Goal: Information Seeking & Learning: Learn about a topic

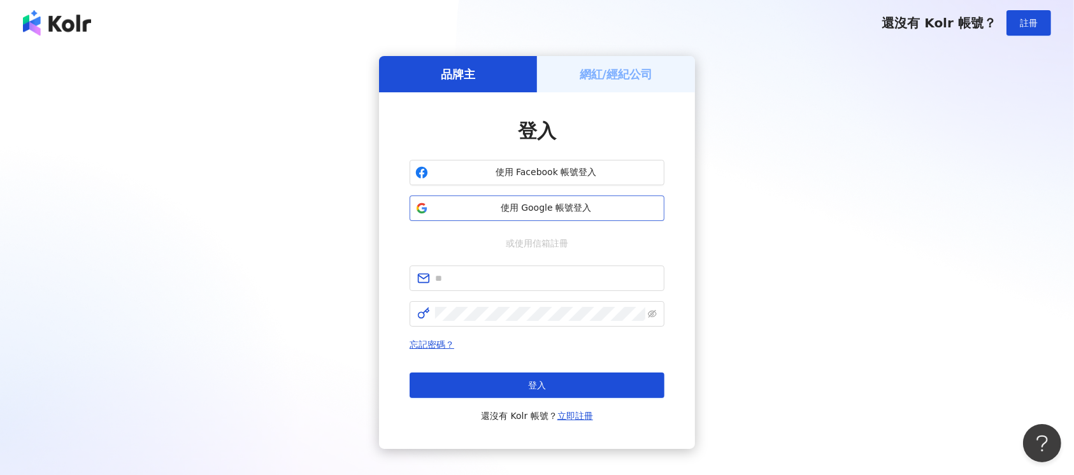
click at [563, 206] on span "使用 Google 帳號登入" at bounding box center [546, 208] width 226 height 13
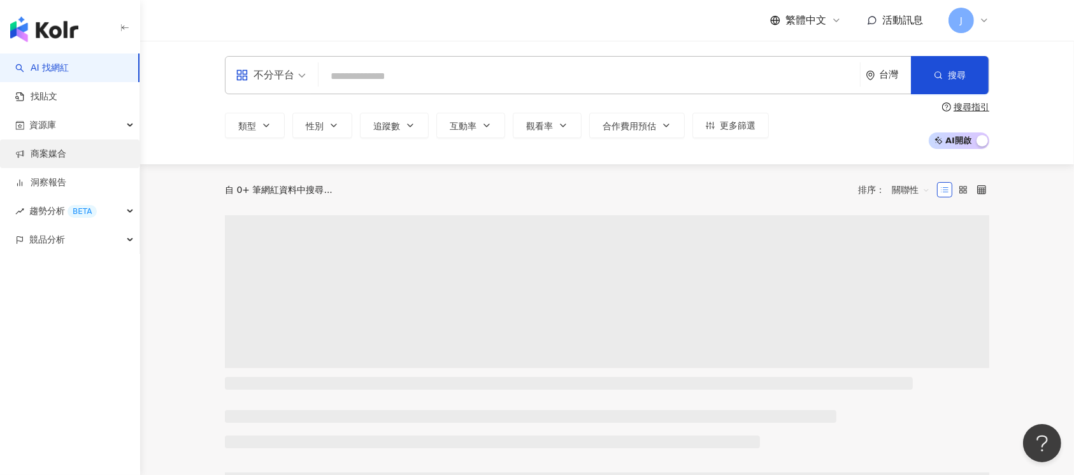
click at [66, 151] on link "商案媒合" at bounding box center [40, 154] width 51 height 13
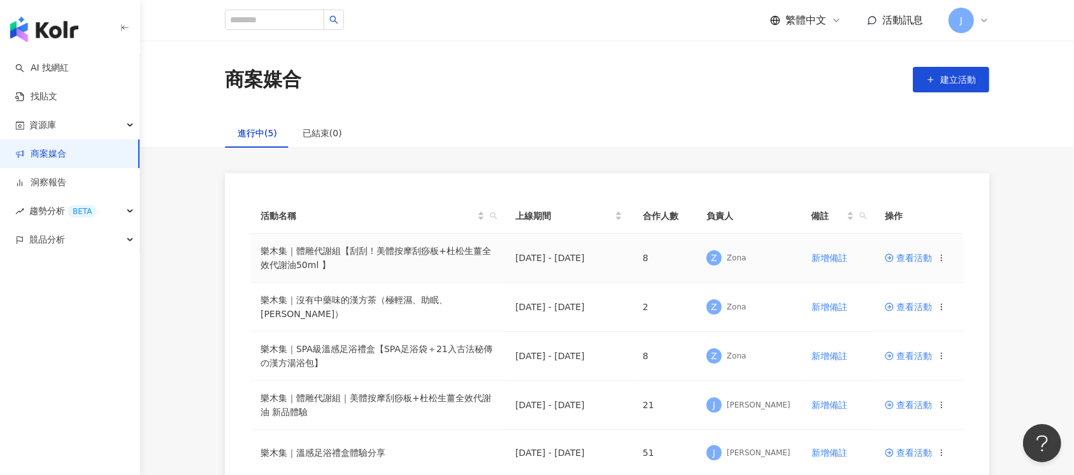
click at [916, 259] on span "查看活動" at bounding box center [908, 258] width 47 height 9
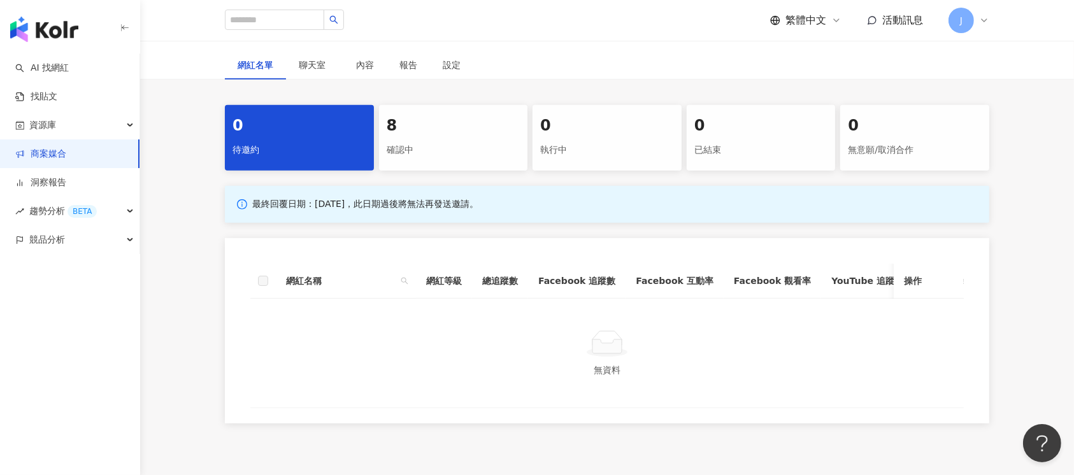
scroll to position [595, 0]
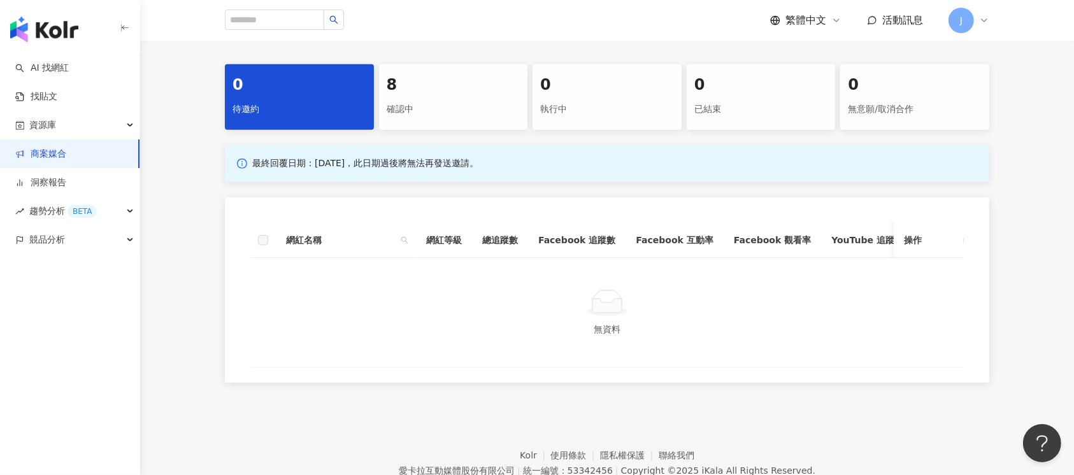
click at [403, 96] on div "8" at bounding box center [454, 86] width 134 height 22
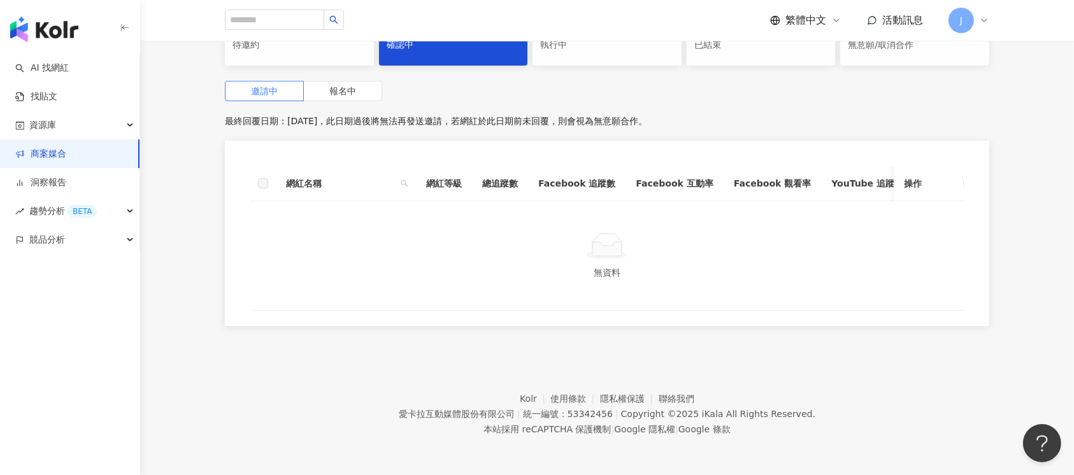
scroll to position [742, 0]
click at [350, 86] on span "報名中" at bounding box center [342, 91] width 27 height 10
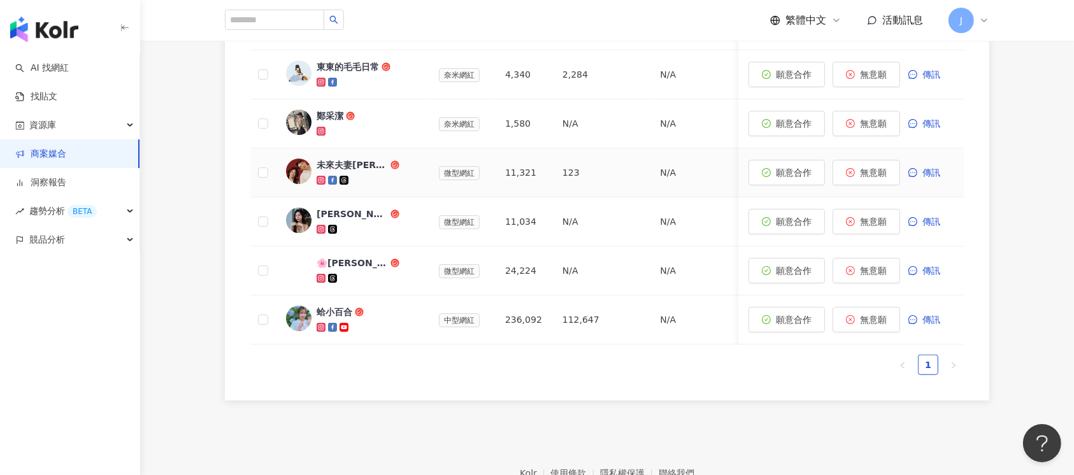
scroll to position [912, 0]
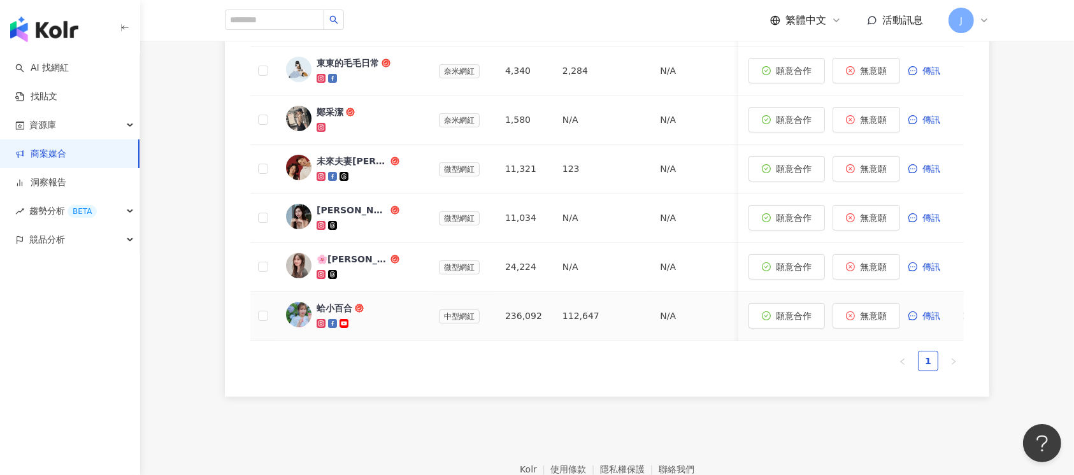
click at [340, 315] on div "蛤小百合" at bounding box center [335, 308] width 36 height 13
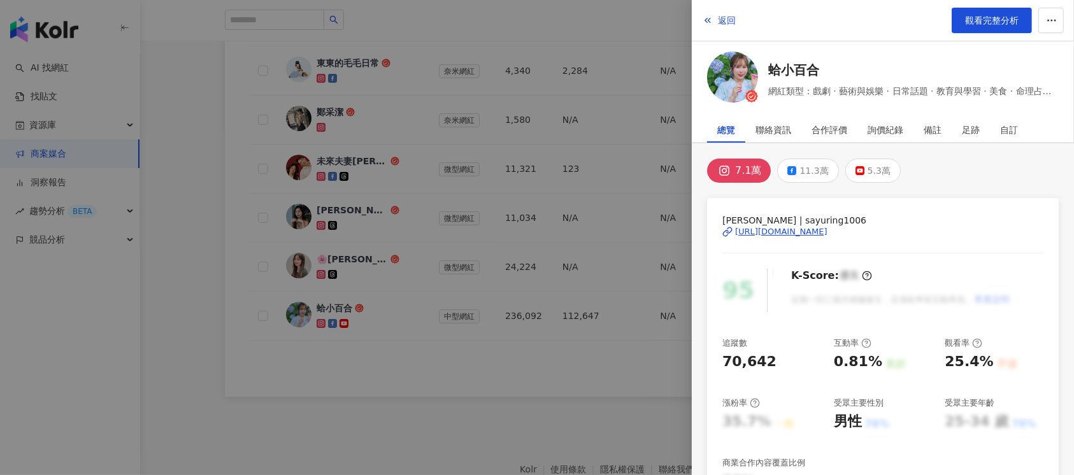
click at [799, 234] on div "https://www.instagram.com/sayuring1006/" at bounding box center [781, 231] width 92 height 11
click at [407, 335] on div at bounding box center [537, 237] width 1074 height 475
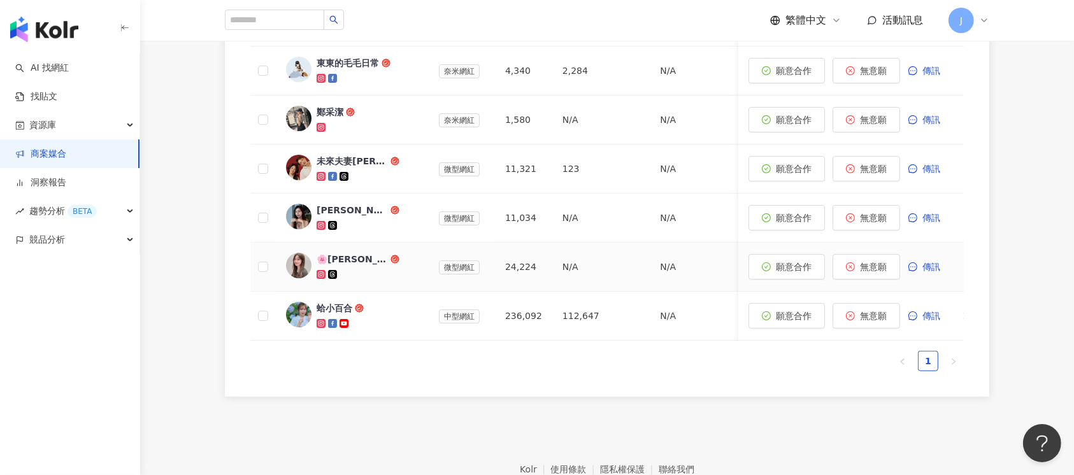
click at [341, 266] on div "🌸蔡鴨鴨🌸" at bounding box center [352, 259] width 71 height 13
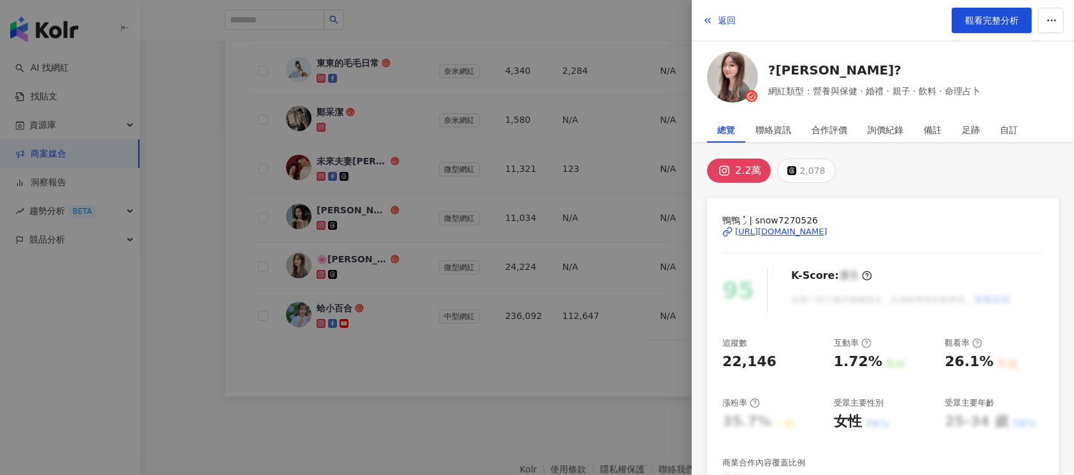
click at [786, 229] on div "https://www.instagram.com/snow7270526/" at bounding box center [781, 231] width 92 height 11
click at [472, 206] on div at bounding box center [537, 237] width 1074 height 475
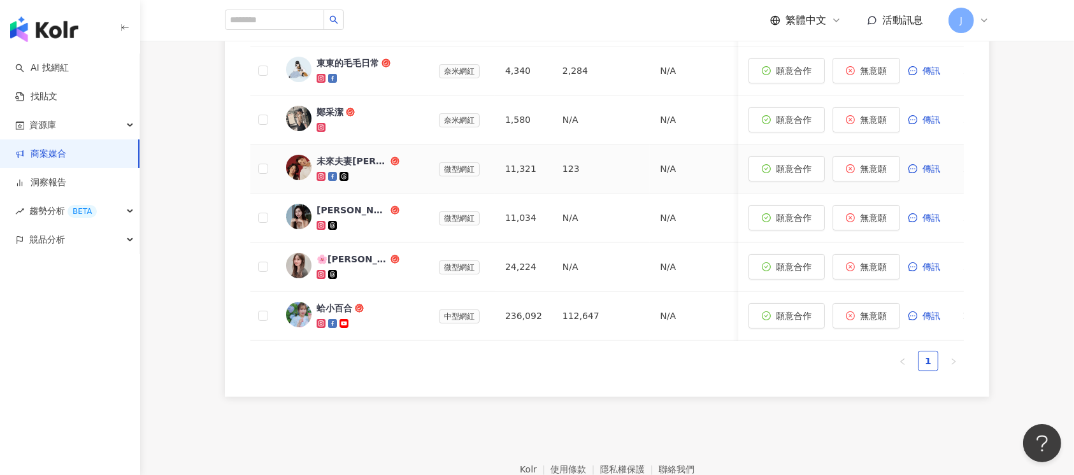
click at [356, 168] on div "未來夫妻Monica & Kim" at bounding box center [352, 161] width 71 height 13
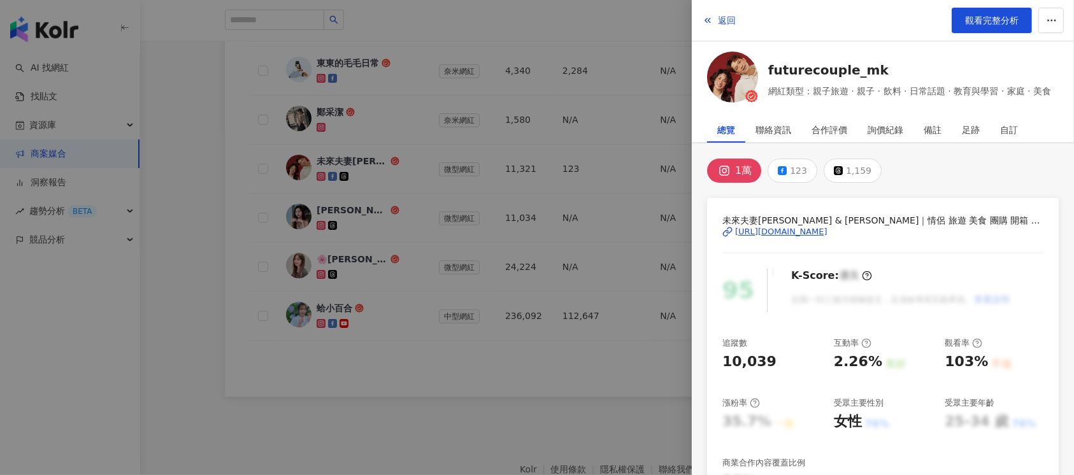
click at [795, 230] on div "https://www.instagram.com/futurecouple_mk/" at bounding box center [781, 231] width 92 height 11
click at [426, 219] on div at bounding box center [537, 237] width 1074 height 475
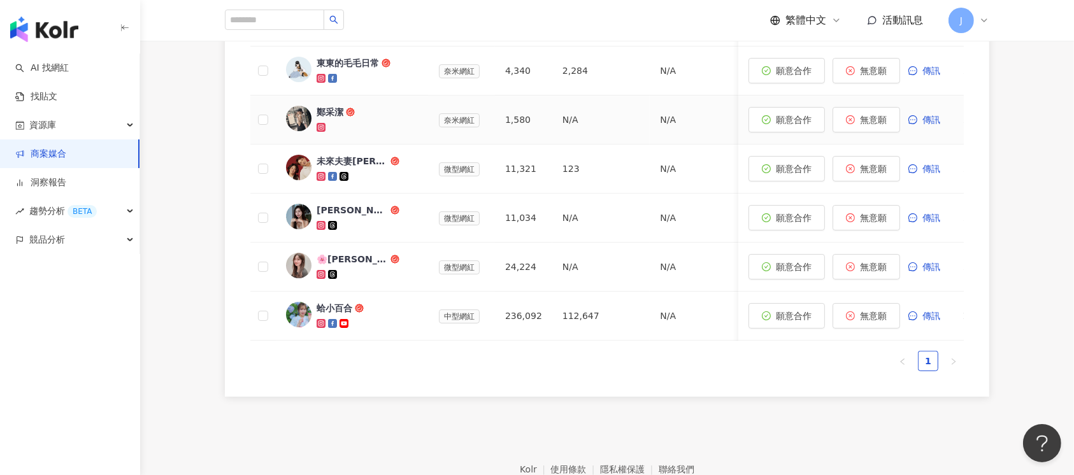
click at [359, 119] on span "鄭采潔" at bounding box center [358, 112] width 83 height 13
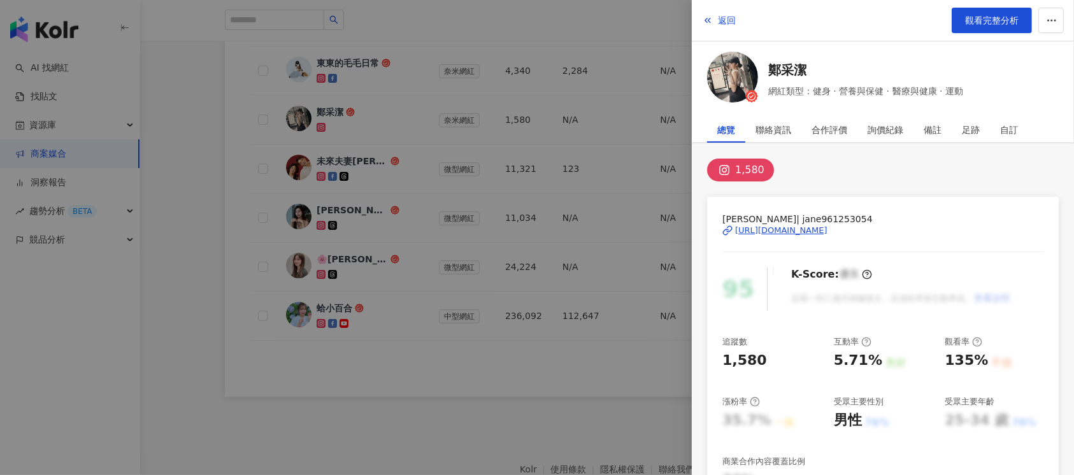
click at [791, 229] on div "https://www.instagram.com/jane961253054/" at bounding box center [781, 230] width 92 height 11
click at [420, 146] on div at bounding box center [537, 237] width 1074 height 475
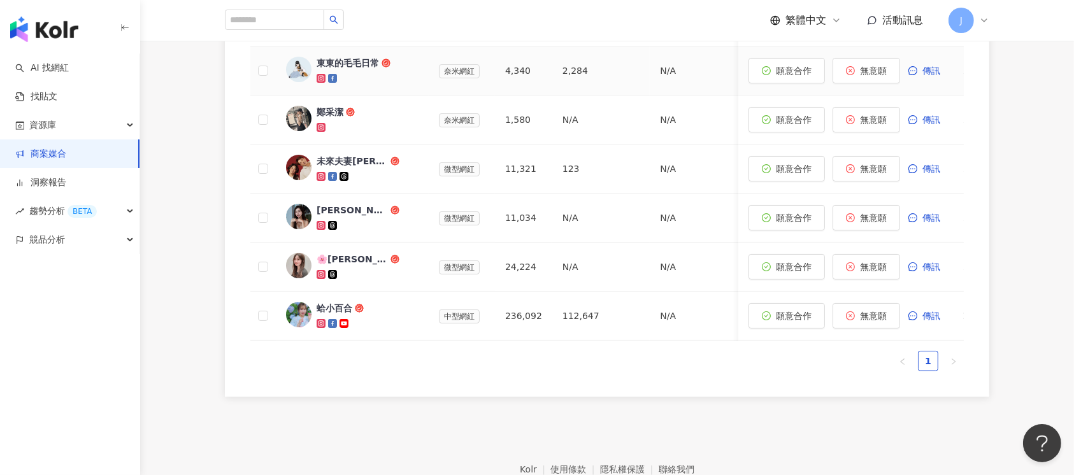
click at [393, 69] on span "東東的毛毛日常" at bounding box center [358, 63] width 83 height 13
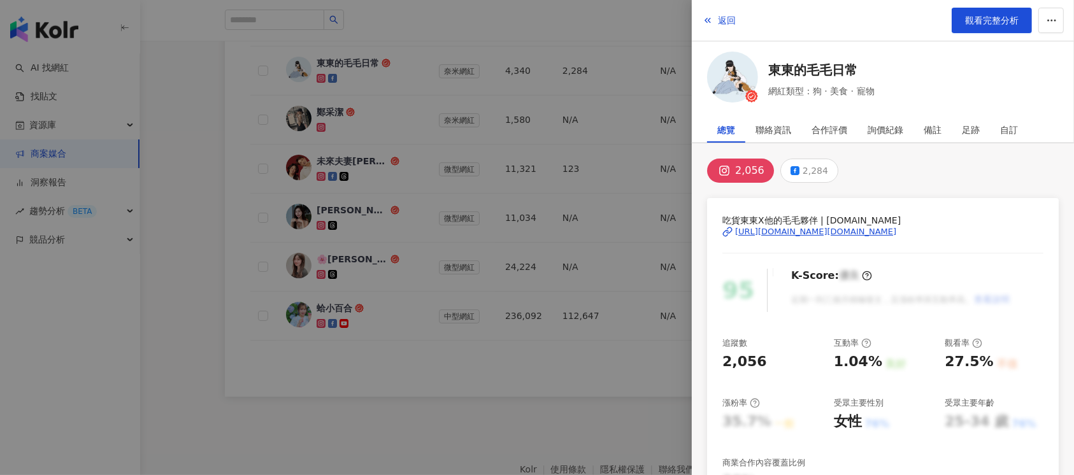
click at [772, 229] on div "https://www.instagram.com/dodomo.tw/" at bounding box center [815, 231] width 161 height 11
click at [393, 202] on div at bounding box center [537, 237] width 1074 height 475
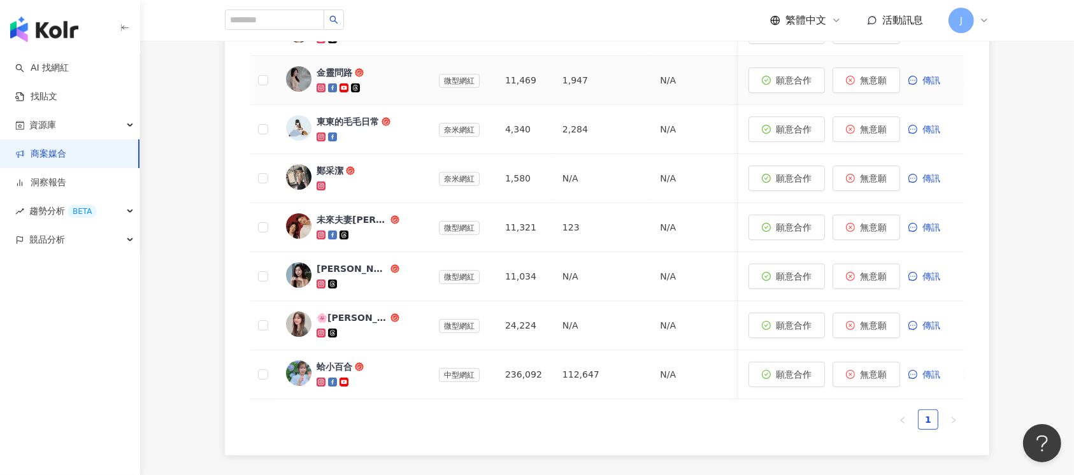
scroll to position [827, 0]
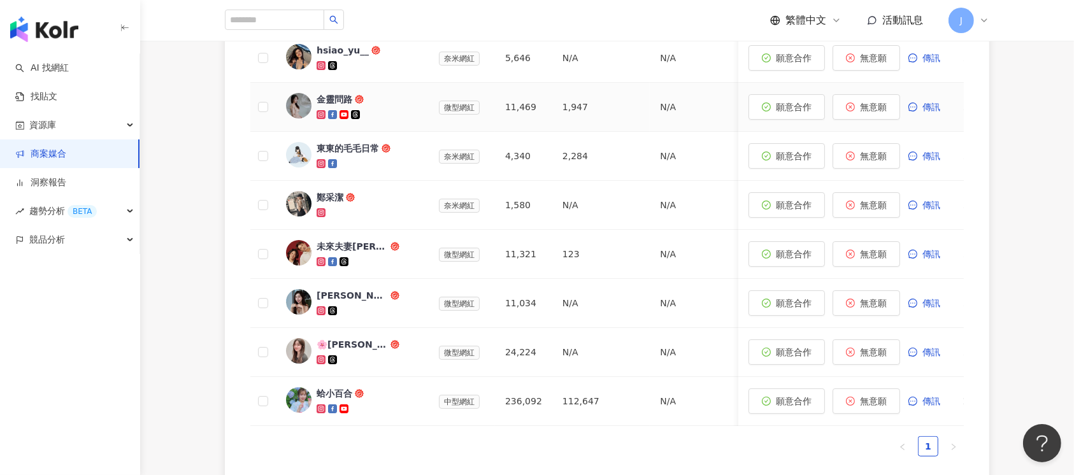
click at [396, 121] on div "金靈問路" at bounding box center [368, 107] width 102 height 28
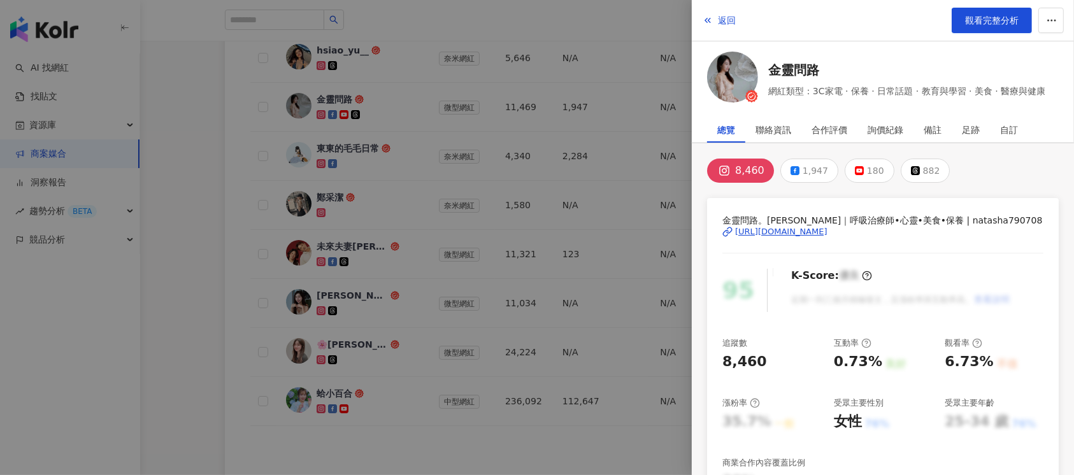
click at [793, 228] on div "https://www.instagram.com/natasha790708/" at bounding box center [781, 231] width 92 height 11
click at [387, 148] on div at bounding box center [537, 237] width 1074 height 475
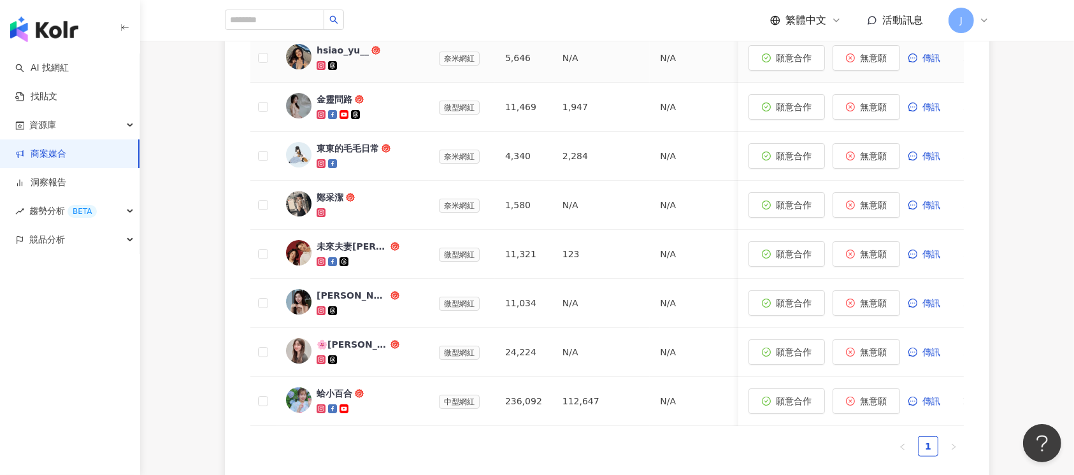
click at [426, 83] on td "hsiao_yu__" at bounding box center [352, 58] width 153 height 49
click at [322, 57] on div "hsiao_yu__" at bounding box center [343, 50] width 52 height 13
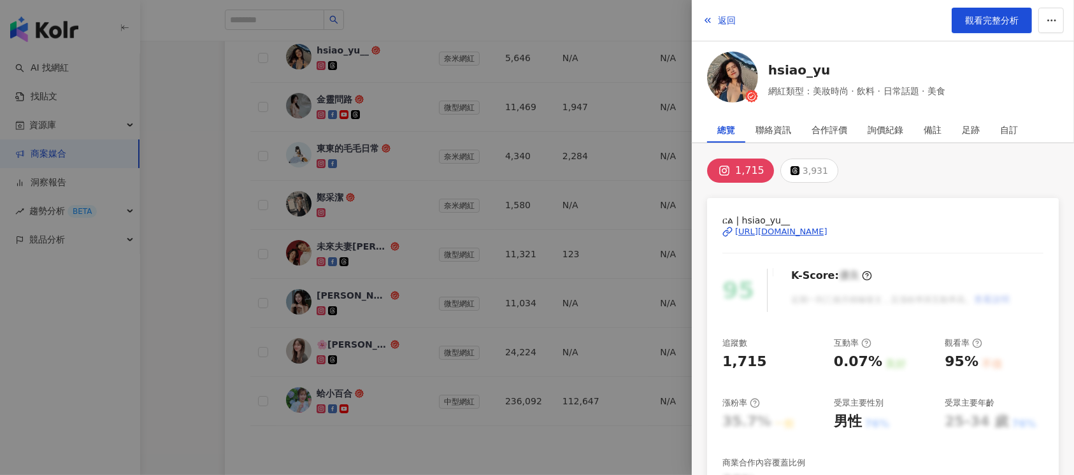
click at [750, 234] on div "https://www.instagram.com/hsiao_yu__/" at bounding box center [781, 231] width 92 height 11
click at [563, 135] on div at bounding box center [537, 237] width 1074 height 475
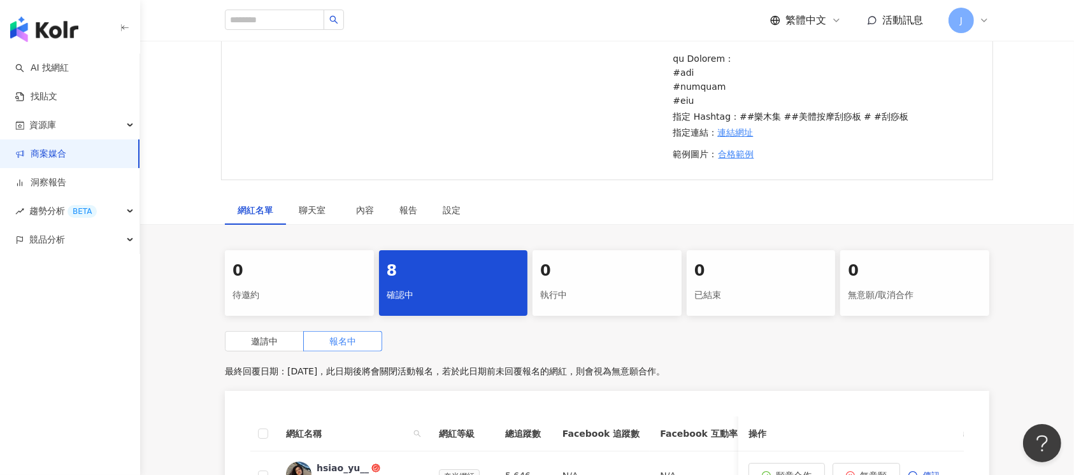
scroll to position [147, 0]
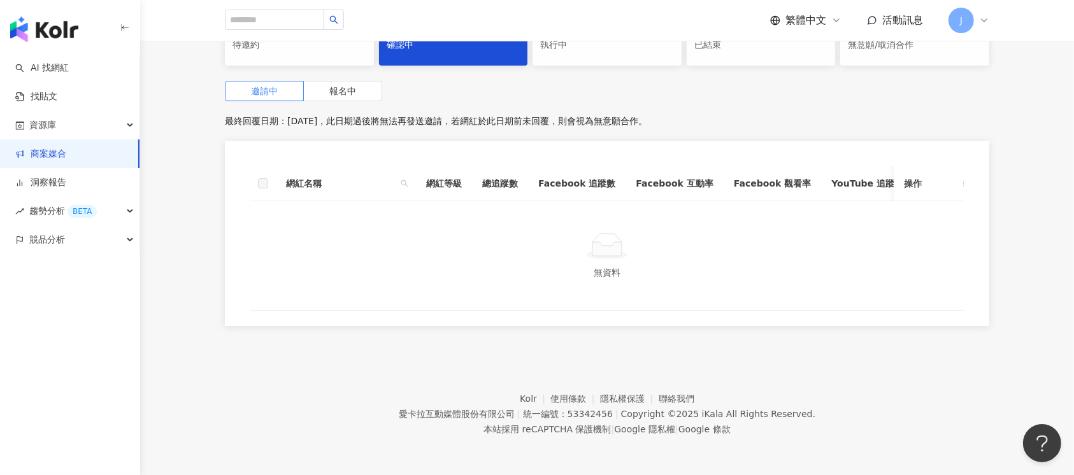
scroll to position [487, 0]
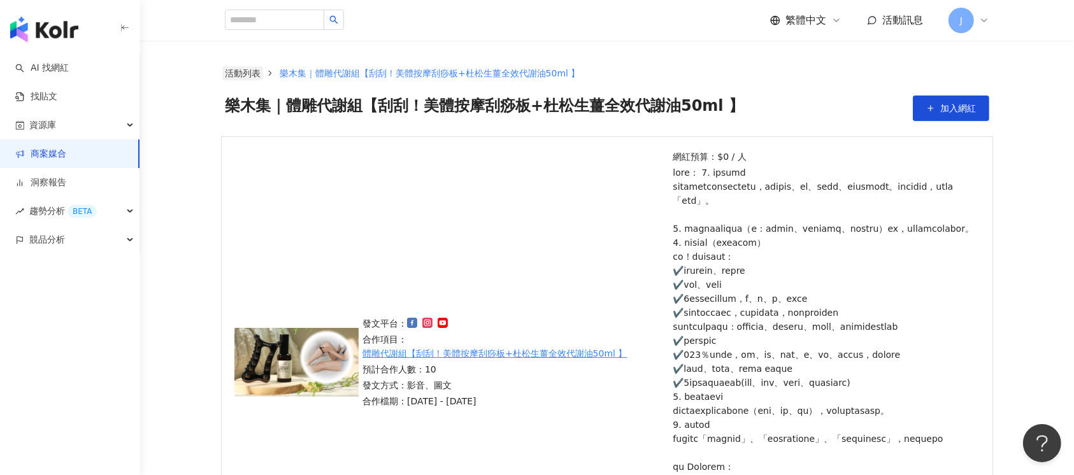
click at [249, 75] on link "活動列表" at bounding box center [242, 73] width 41 height 14
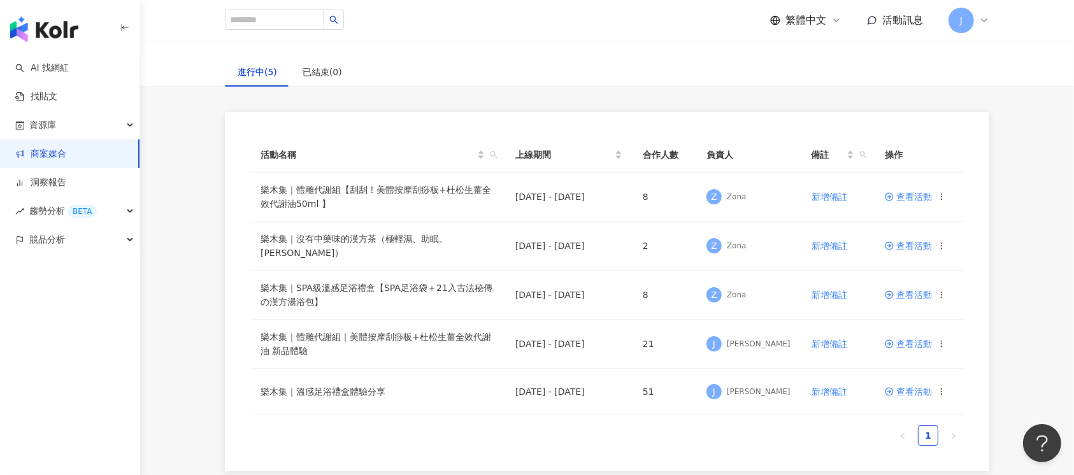
scroll to position [85, 0]
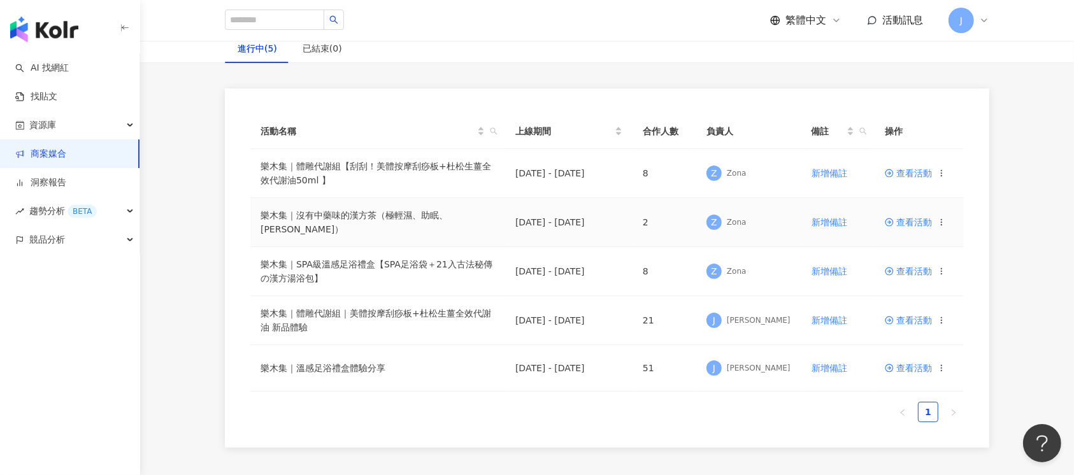
click at [918, 220] on span "查看活動" at bounding box center [908, 222] width 47 height 9
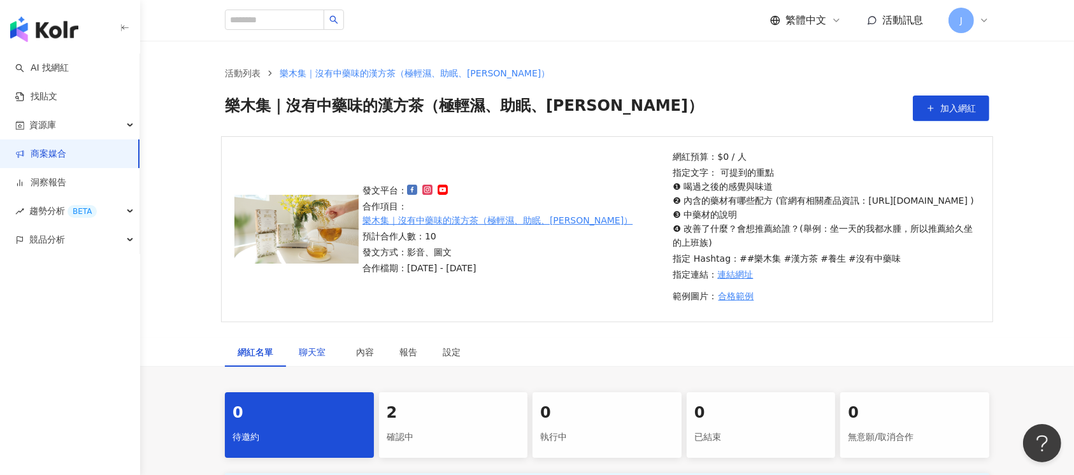
click at [317, 357] on span "聊天室" at bounding box center [315, 352] width 32 height 9
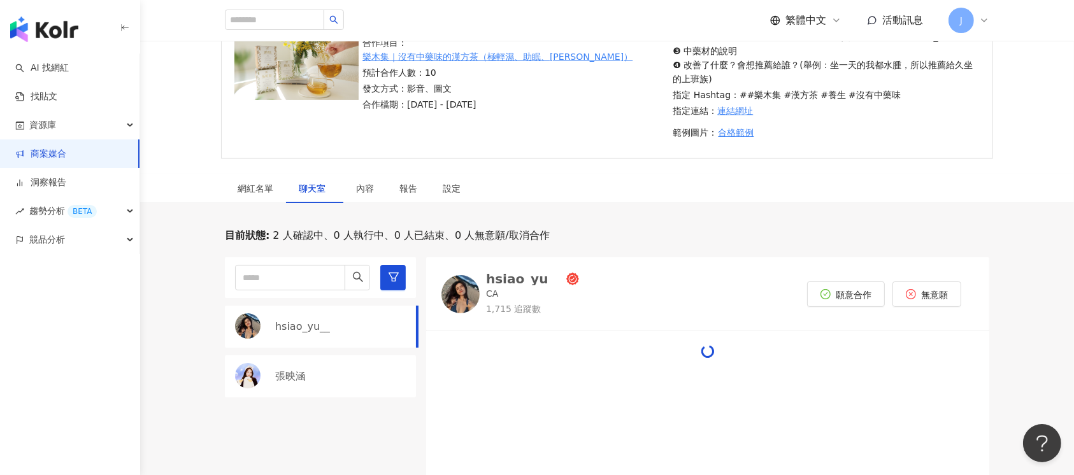
scroll to position [170, 0]
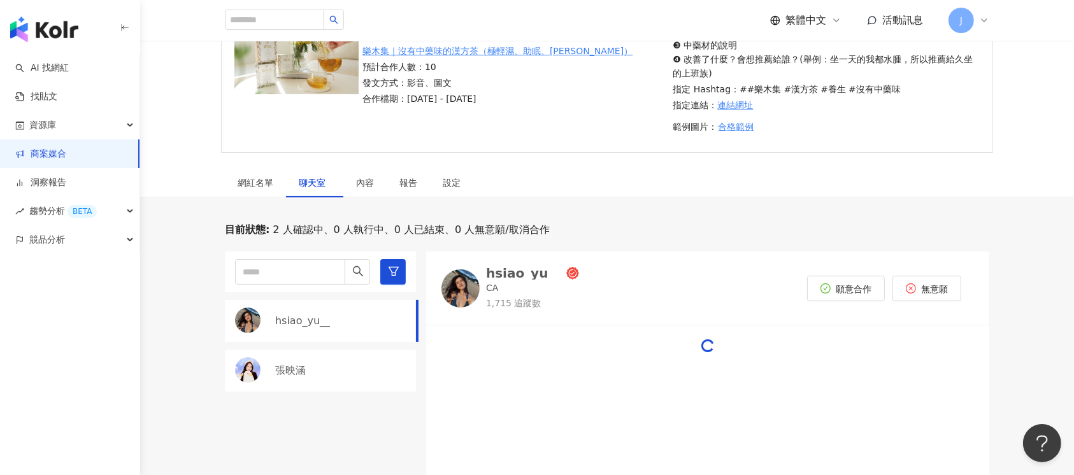
click at [298, 378] on p "張映涵" at bounding box center [290, 371] width 31 height 14
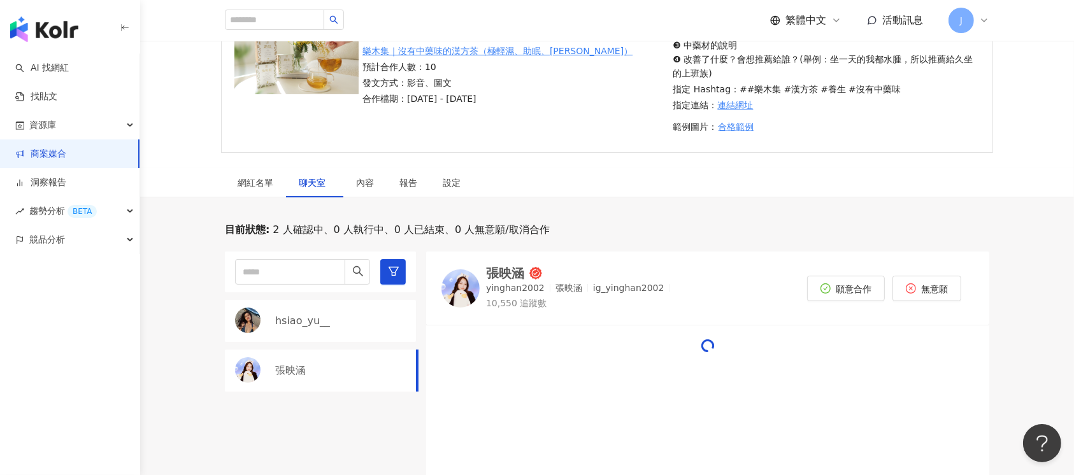
click at [508, 280] on div "張映涵" at bounding box center [505, 273] width 38 height 13
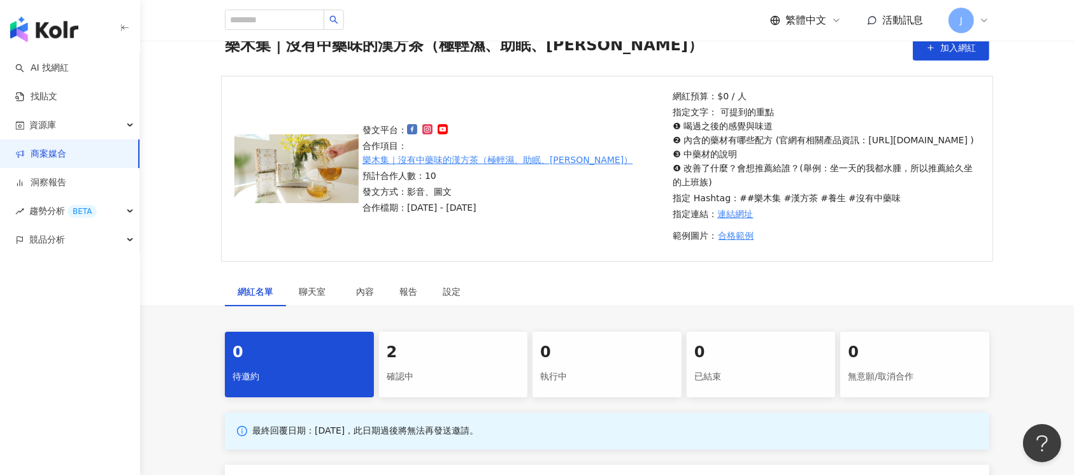
scroll to position [85, 0]
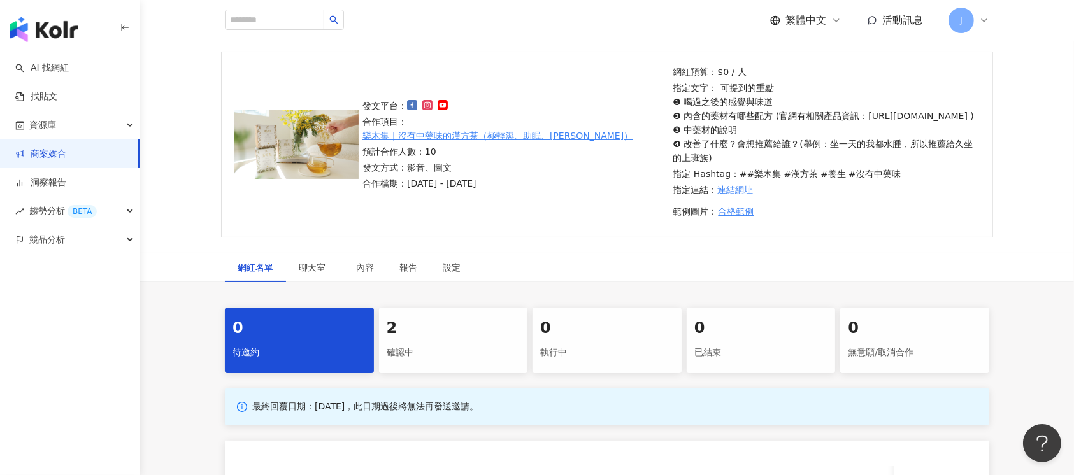
click at [52, 152] on link "商案媒合" at bounding box center [40, 154] width 51 height 13
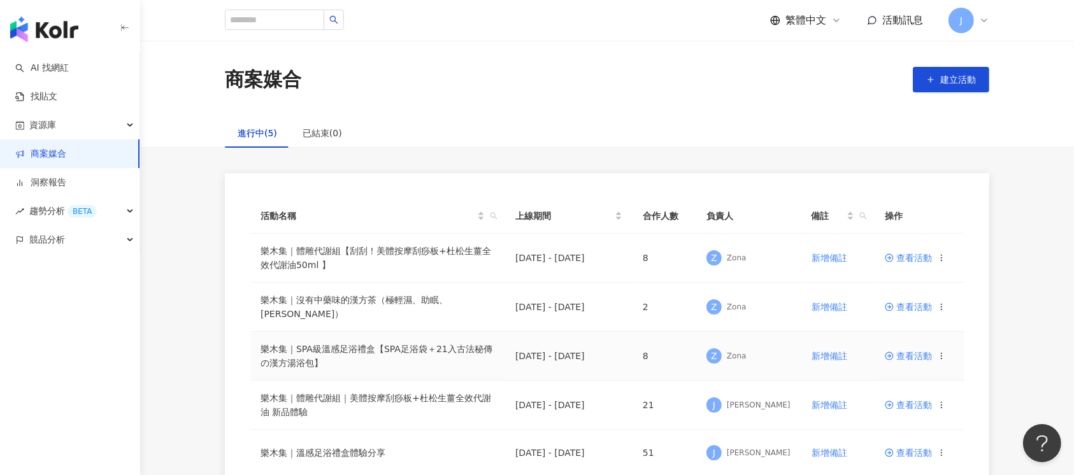
click at [920, 355] on span "查看活動" at bounding box center [908, 356] width 47 height 9
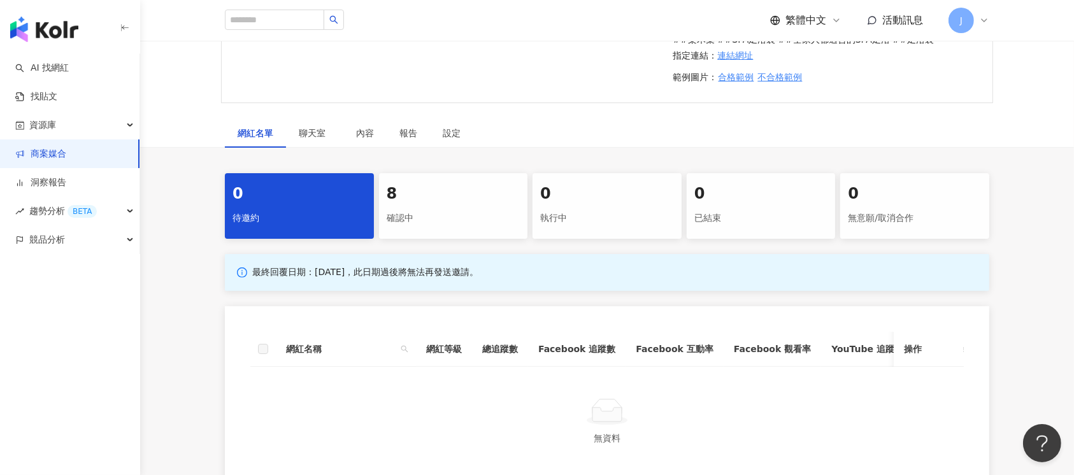
scroll to position [340, 0]
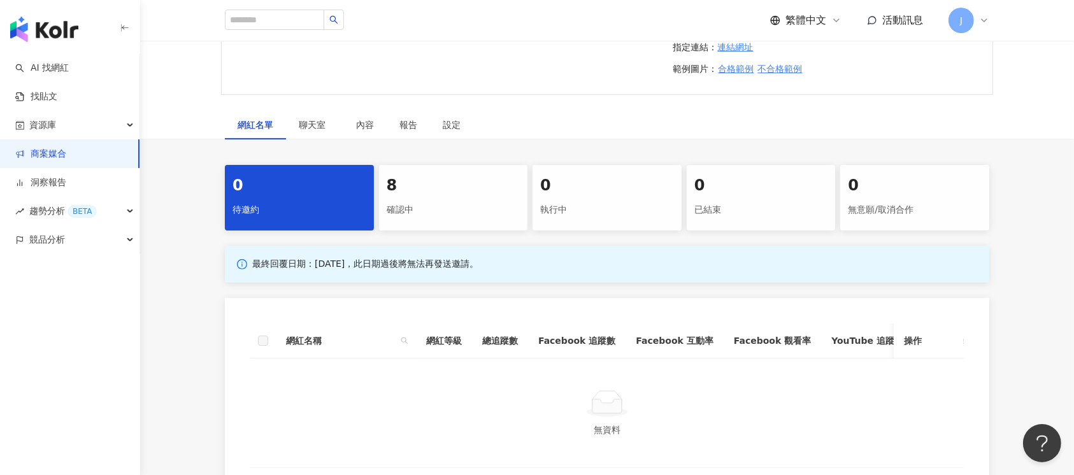
click at [411, 197] on div "8" at bounding box center [454, 186] width 134 height 22
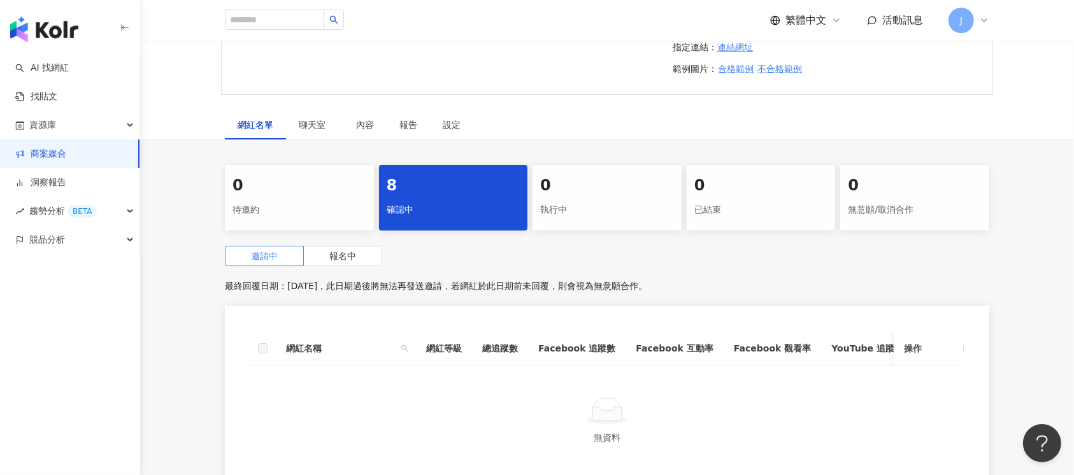
scroll to position [510, 0]
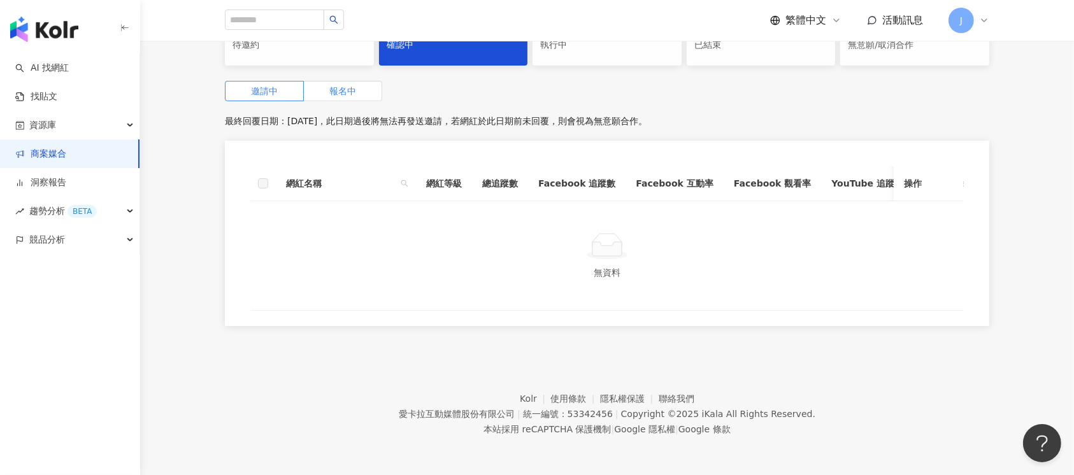
click at [323, 101] on label "報名中" at bounding box center [343, 91] width 78 height 20
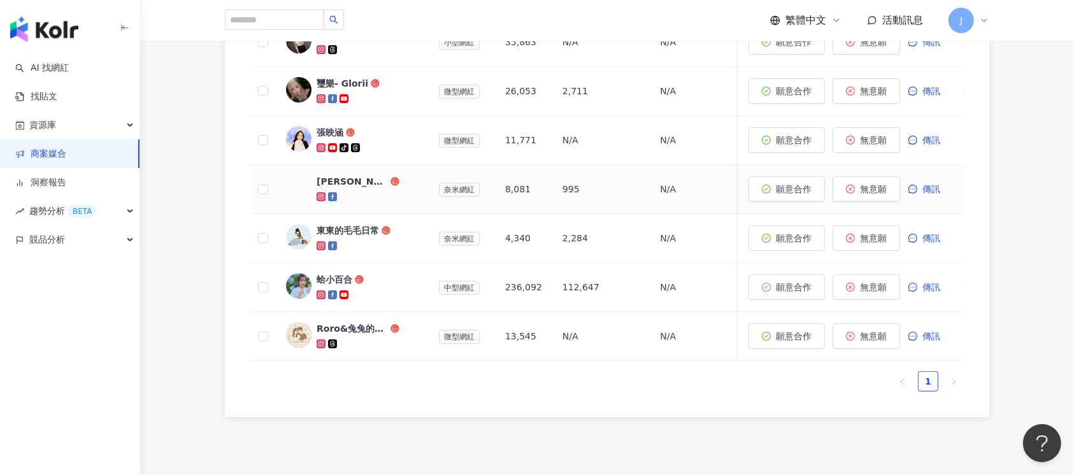
scroll to position [765, 0]
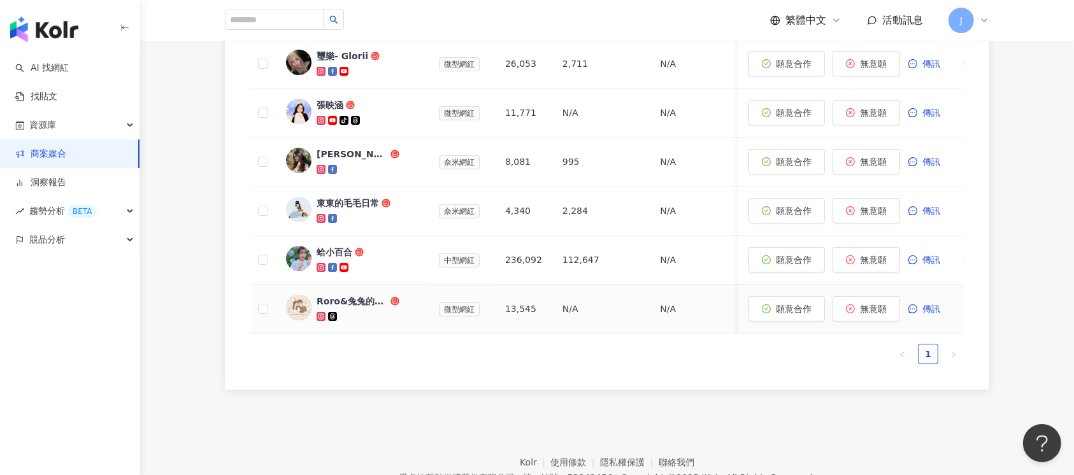
click at [350, 308] on div "Roro&兔兔的跑跳人生" at bounding box center [352, 301] width 71 height 13
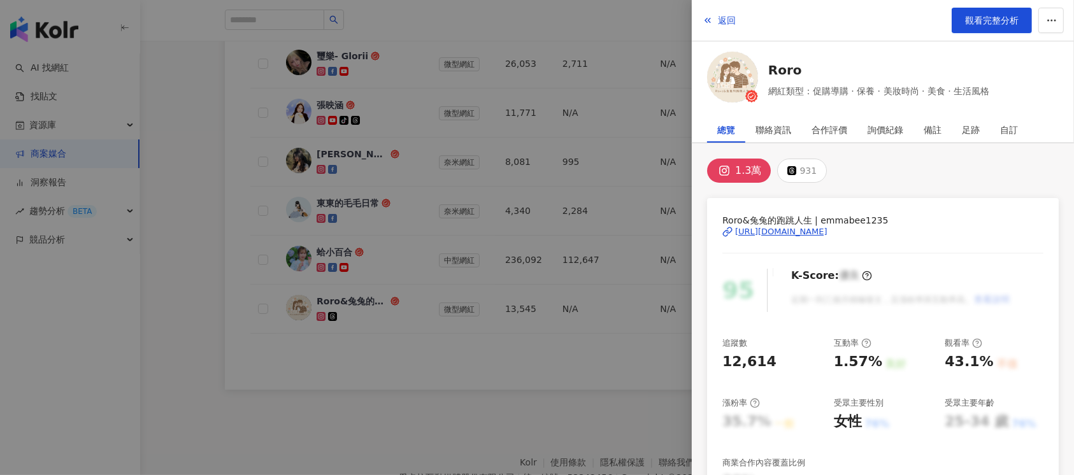
click at [795, 229] on div "https://www.instagram.com/emmabee1235/" at bounding box center [781, 231] width 92 height 11
click at [337, 343] on div at bounding box center [537, 237] width 1074 height 475
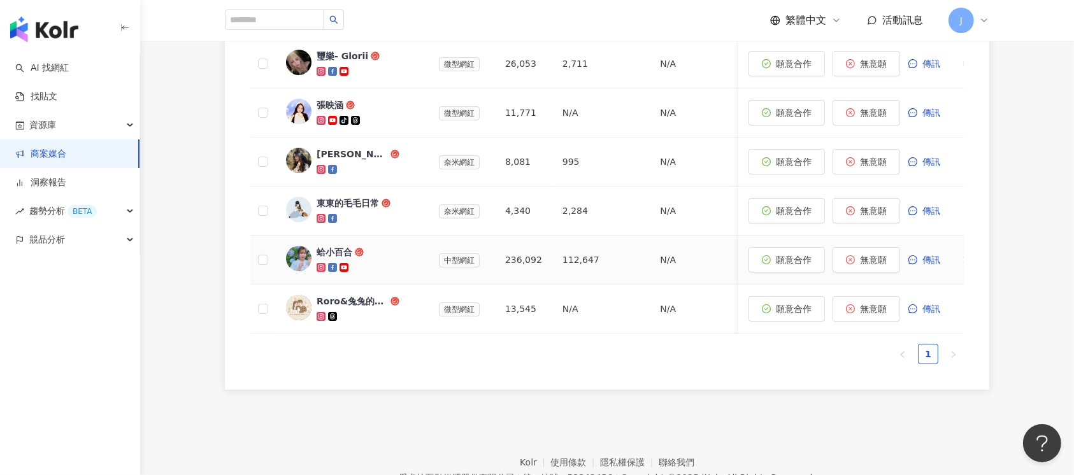
click at [333, 259] on div "蛤小百合" at bounding box center [335, 252] width 36 height 13
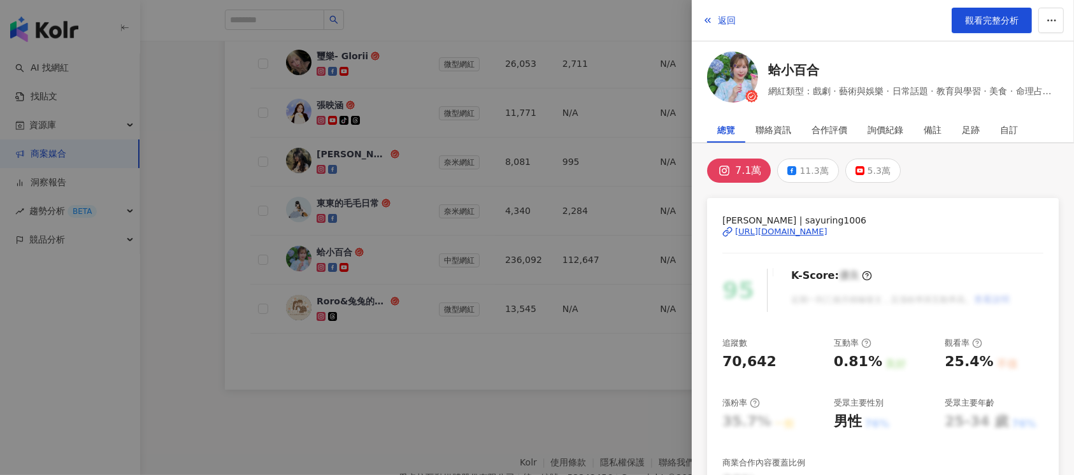
click at [799, 230] on div "https://www.instagram.com/sayuring1006/" at bounding box center [781, 231] width 92 height 11
click at [397, 282] on div at bounding box center [537, 237] width 1074 height 475
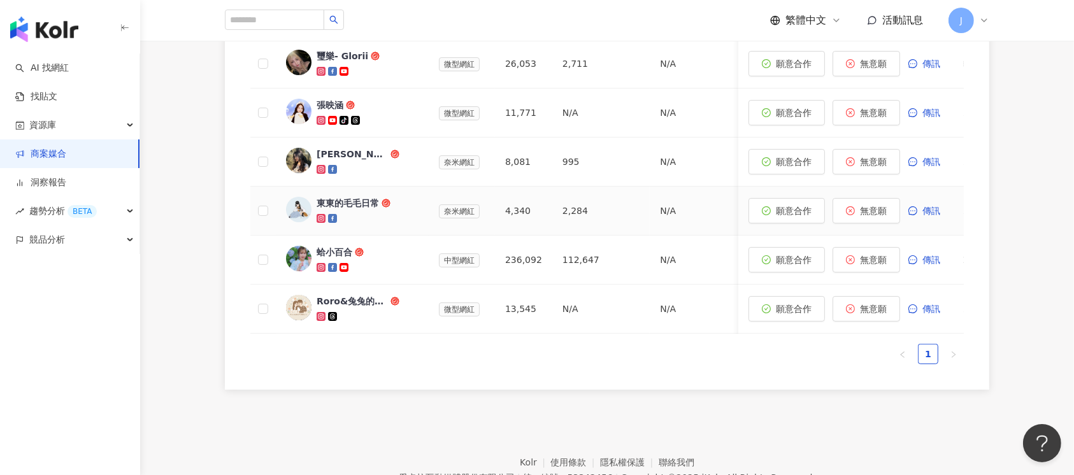
click at [347, 210] on div "東東的毛毛日常" at bounding box center [348, 203] width 62 height 13
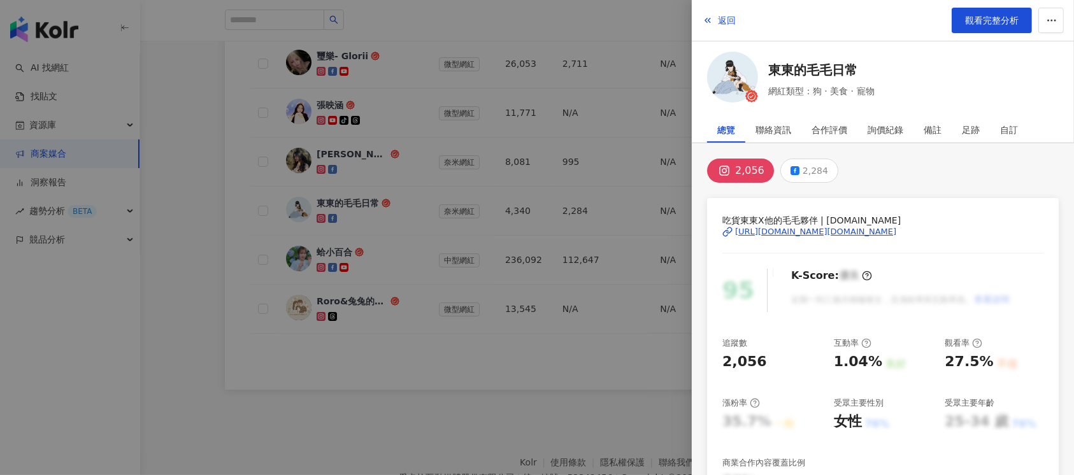
click at [772, 231] on div "https://www.instagram.com/dodomo.tw/" at bounding box center [815, 231] width 161 height 11
click at [398, 247] on div at bounding box center [537, 237] width 1074 height 475
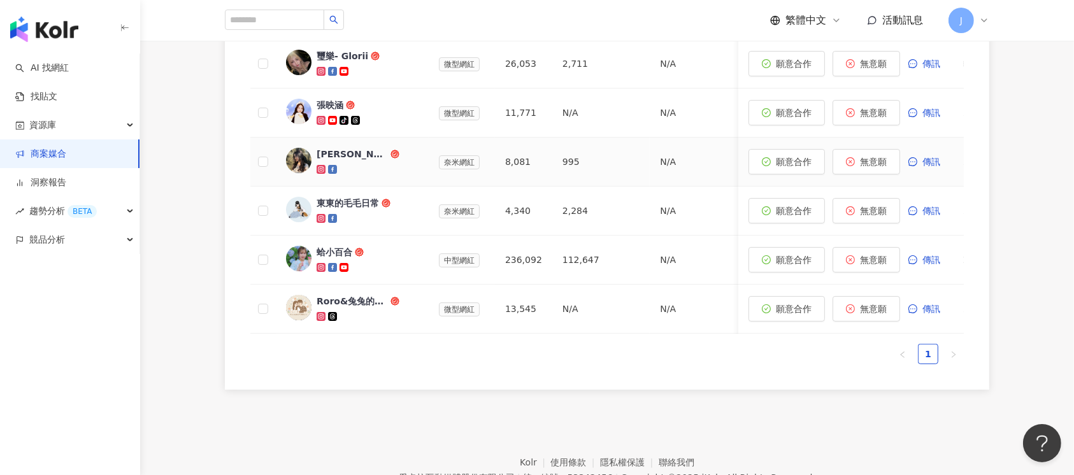
click at [326, 161] on div "珊蒂楊" at bounding box center [352, 154] width 71 height 13
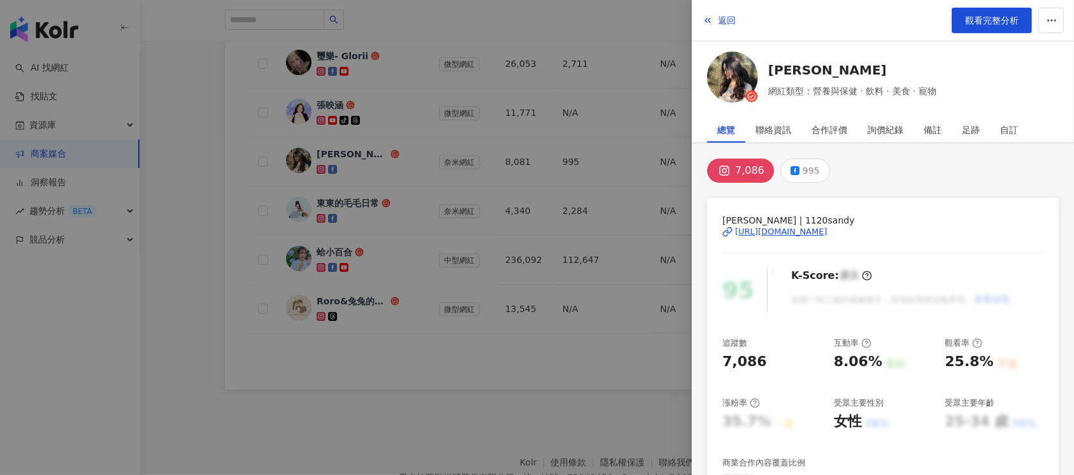
click at [772, 232] on div "https://www.instagram.com/1120sandy/" at bounding box center [781, 231] width 92 height 11
click at [368, 214] on div at bounding box center [537, 237] width 1074 height 475
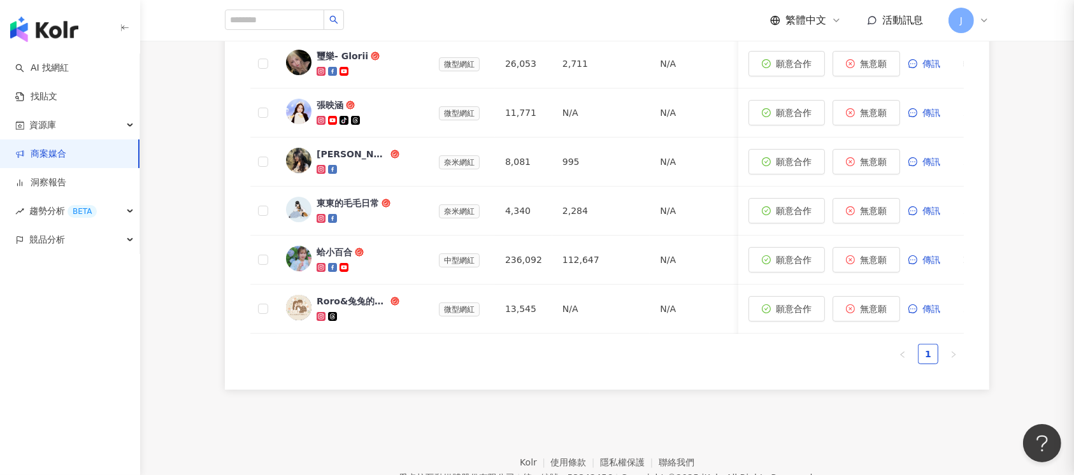
click at [394, 190] on div at bounding box center [537, 237] width 1074 height 475
click at [328, 112] on div "張映涵" at bounding box center [330, 105] width 27 height 13
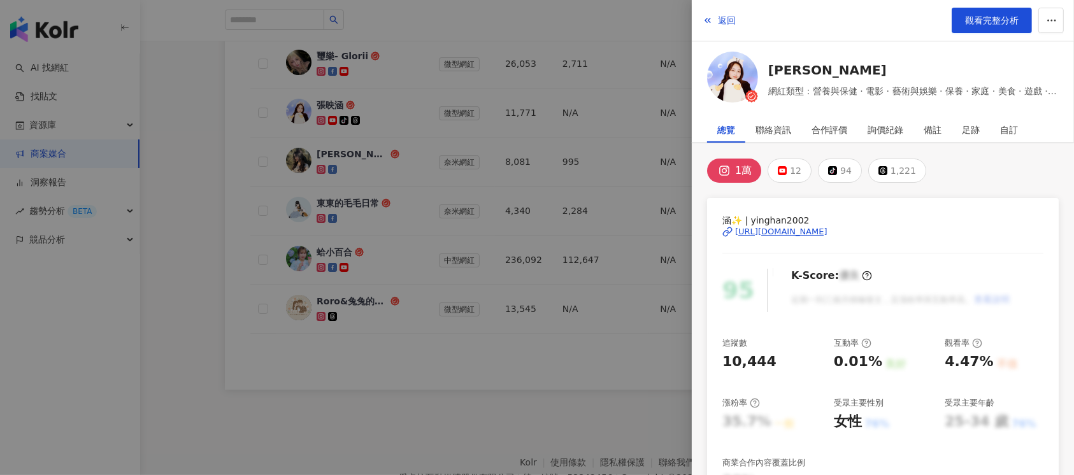
click at [779, 227] on div "https://www.instagram.com/yinghan2002/" at bounding box center [781, 231] width 92 height 11
click at [389, 159] on div at bounding box center [537, 237] width 1074 height 475
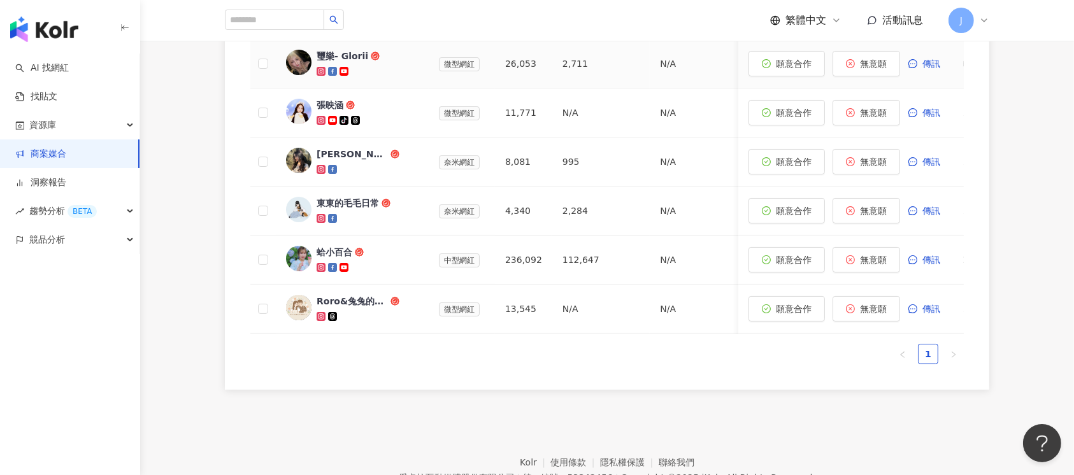
click at [344, 62] on div "璽樂- Glorii" at bounding box center [343, 56] width 52 height 13
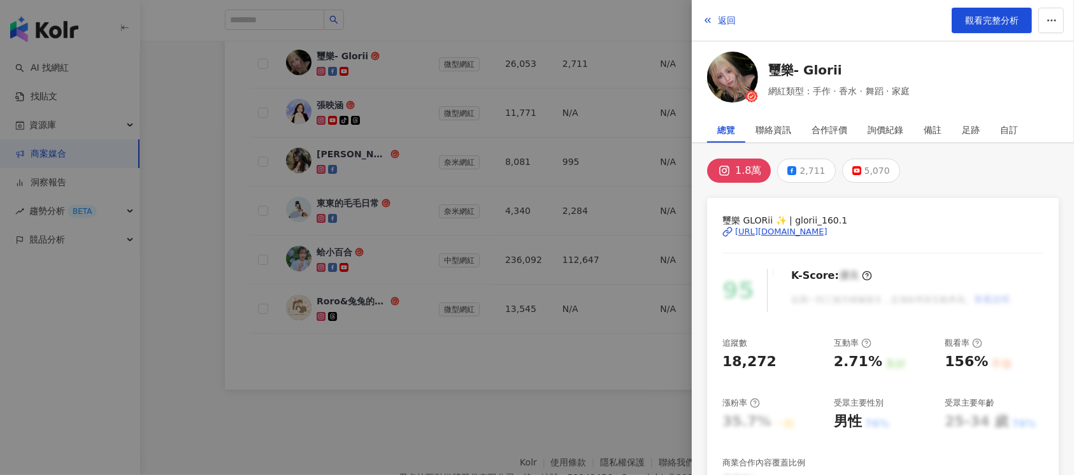
click at [781, 232] on div "https://www.instagram.com/glorii_160.1/" at bounding box center [781, 231] width 92 height 11
click at [392, 148] on div at bounding box center [537, 237] width 1074 height 475
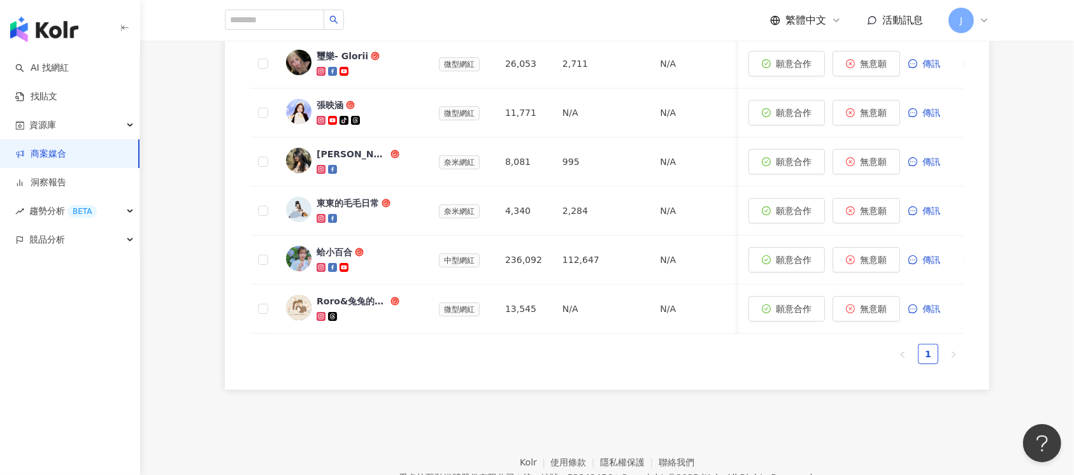
click at [356, 13] on span "Elaine" at bounding box center [358, 7] width 83 height 13
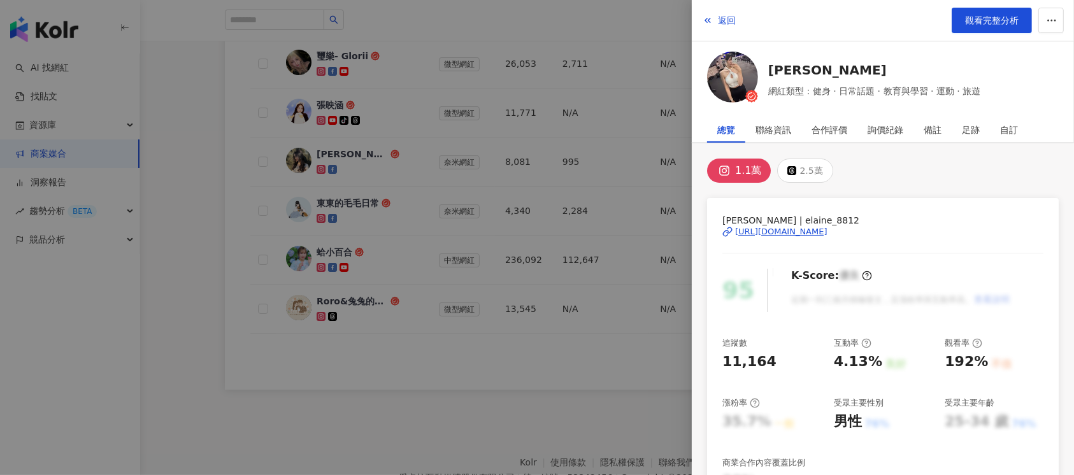
click at [780, 233] on div "https://www.instagram.com/elaine_8812/" at bounding box center [781, 231] width 92 height 11
click at [409, 99] on div at bounding box center [537, 237] width 1074 height 475
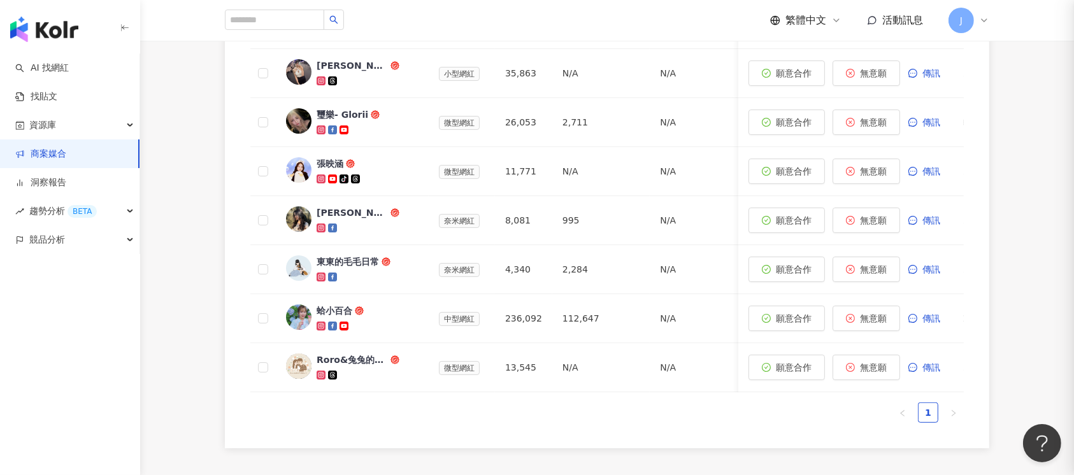
scroll to position [679, 0]
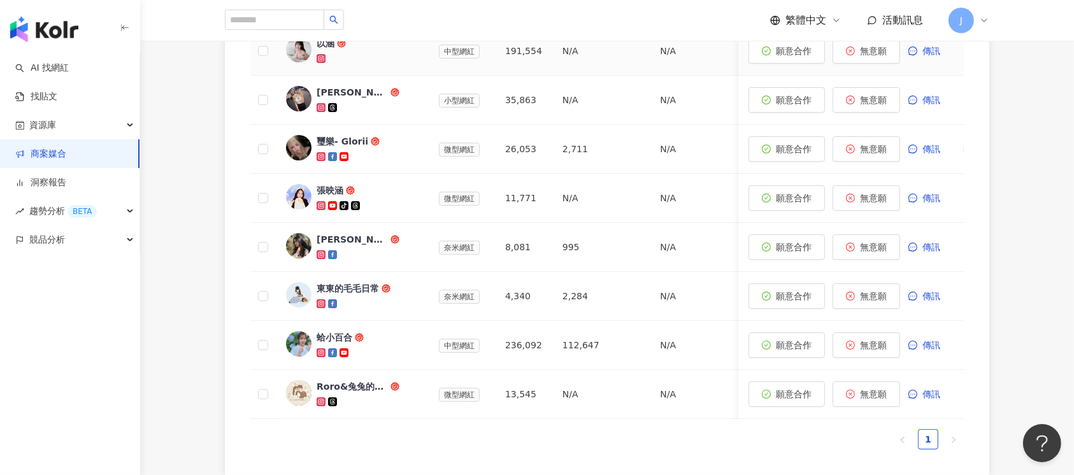
click at [387, 65] on div at bounding box center [368, 58] width 102 height 13
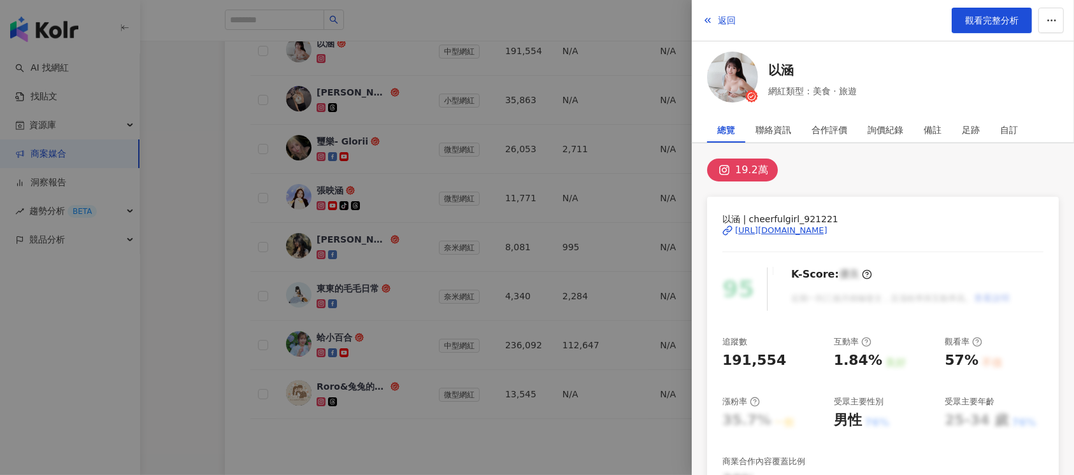
click at [770, 231] on div "https://www.instagram.com/cheerfulgirl_921221/" at bounding box center [781, 230] width 92 height 11
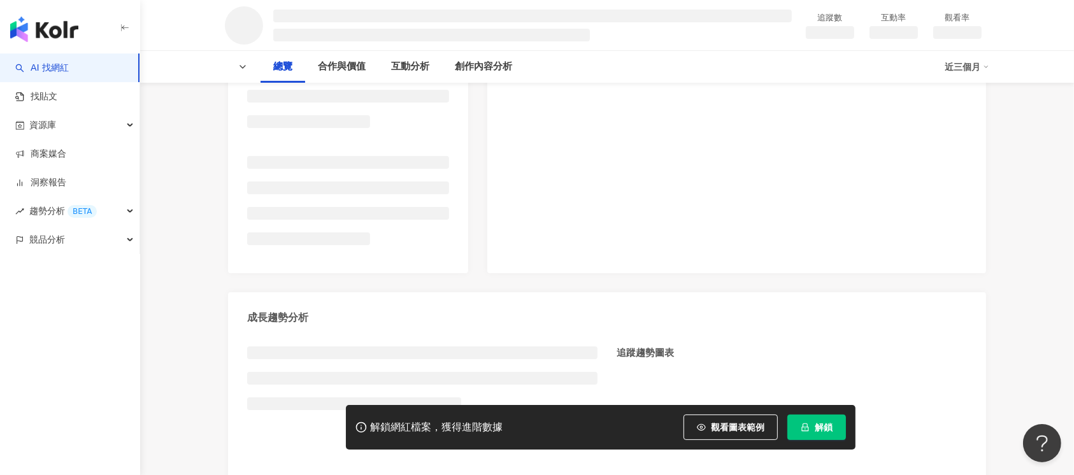
scroll to position [255, 0]
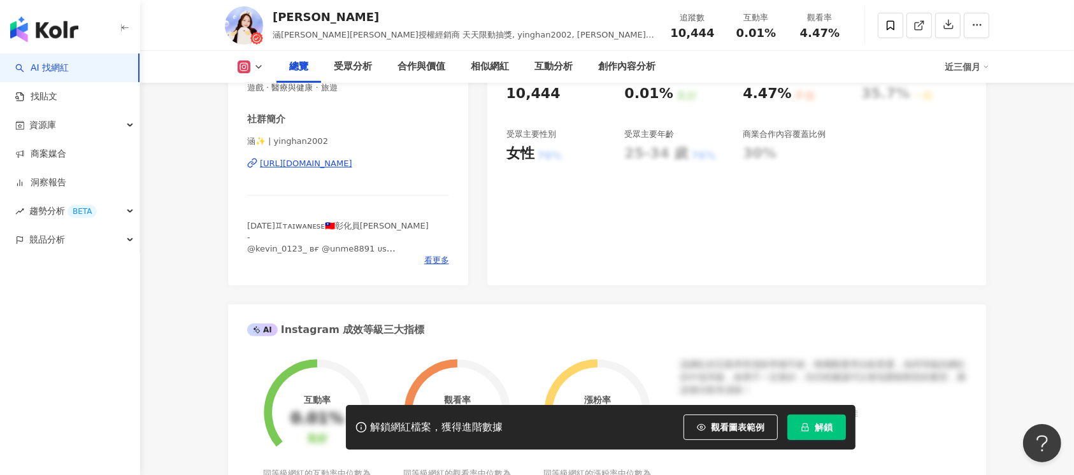
click at [352, 167] on div "https://www.instagram.com/yinghan2002/" at bounding box center [306, 163] width 92 height 11
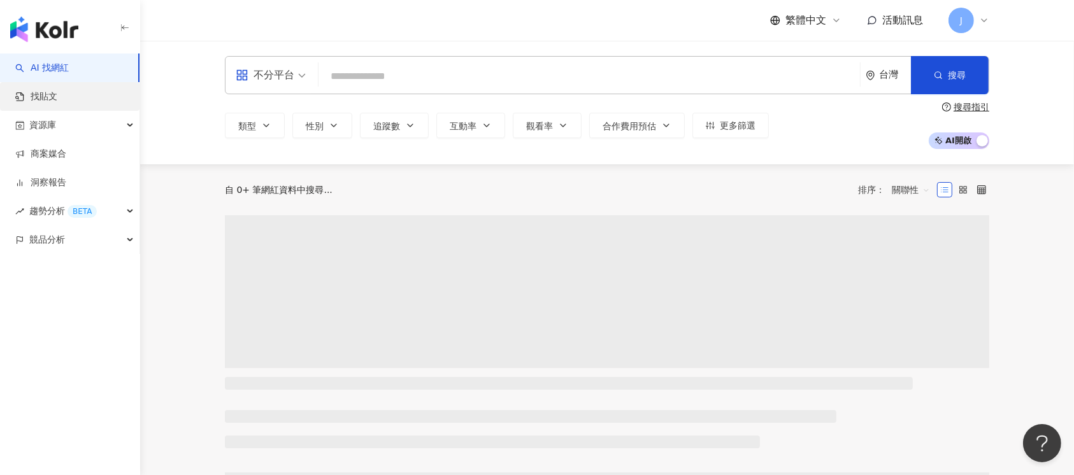
click at [57, 99] on link "找貼文" at bounding box center [36, 96] width 42 height 13
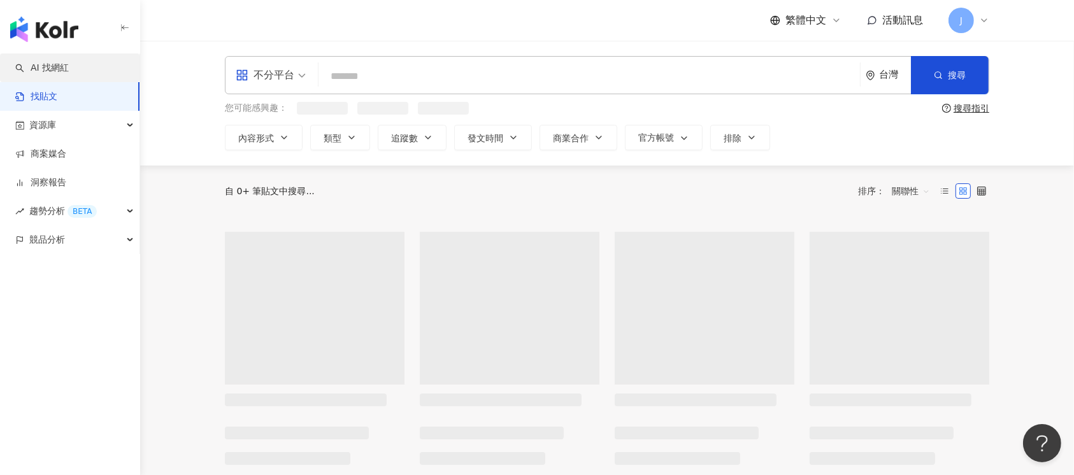
click at [69, 68] on link "AI 找網紅" at bounding box center [42, 68] width 54 height 13
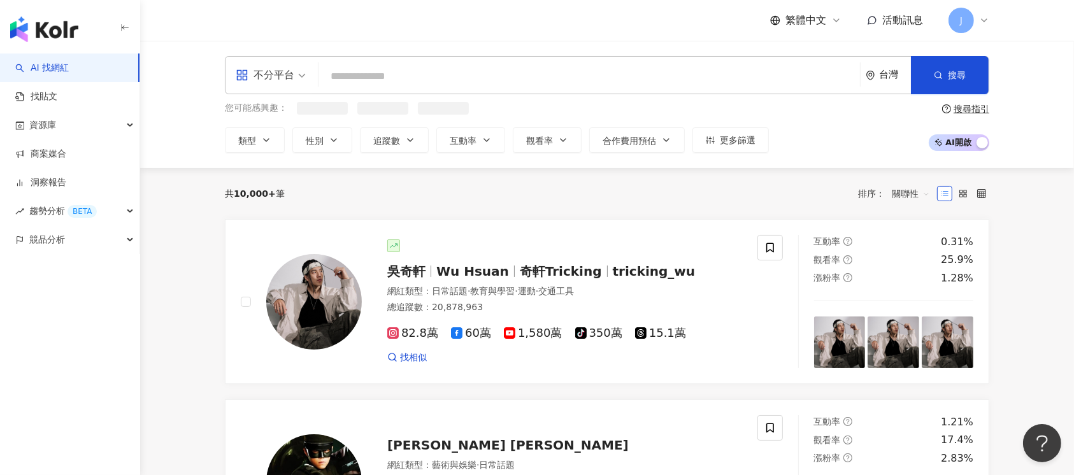
click at [400, 74] on input "search" at bounding box center [589, 76] width 531 height 24
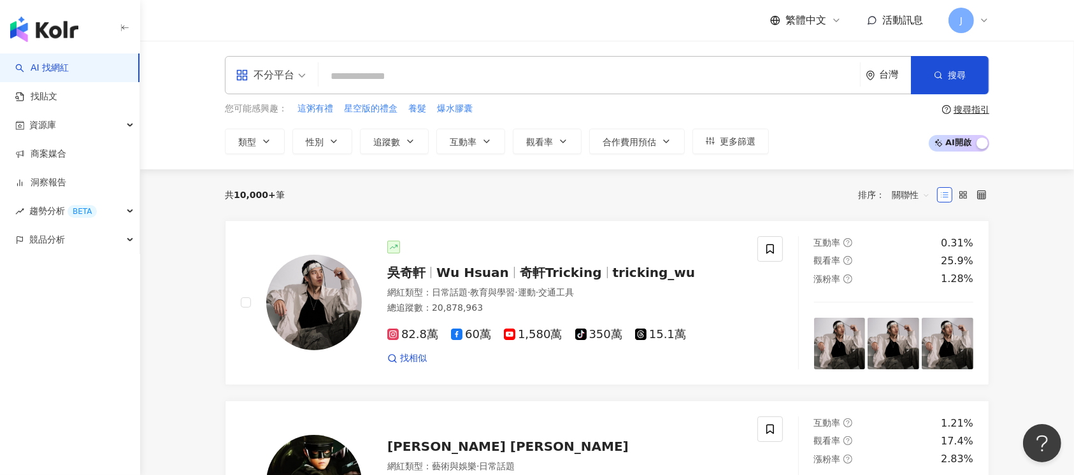
type input "**********"
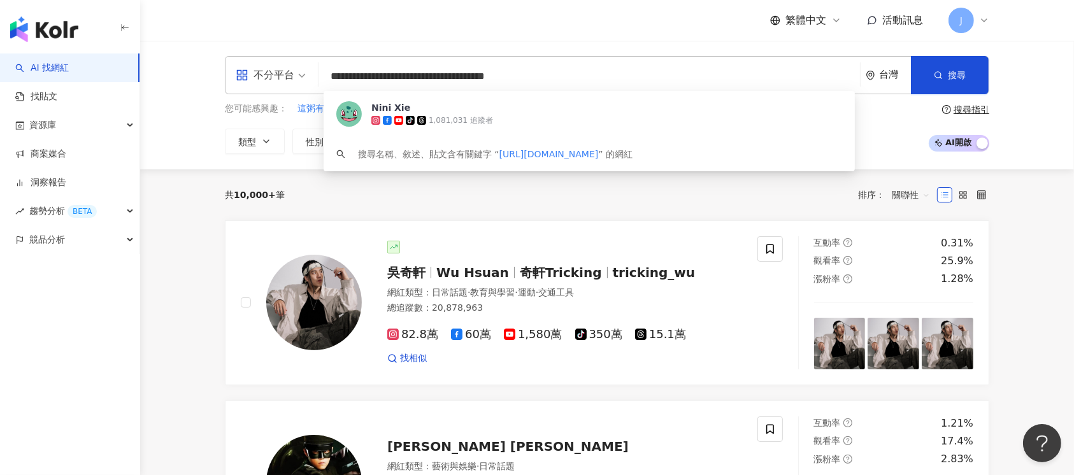
click at [465, 78] on input "**********" at bounding box center [589, 76] width 531 height 24
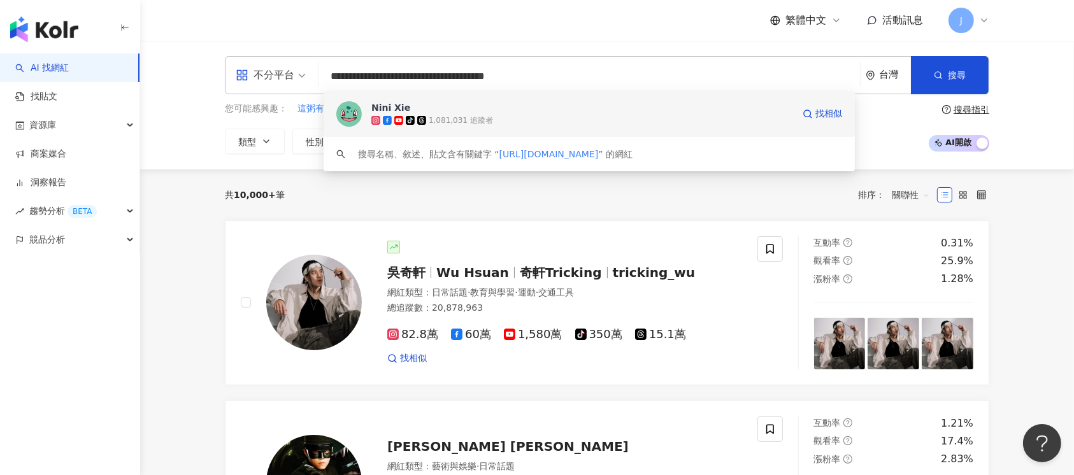
click at [513, 124] on div "tiktok-icon 1,081,031 追蹤者" at bounding box center [583, 120] width 422 height 13
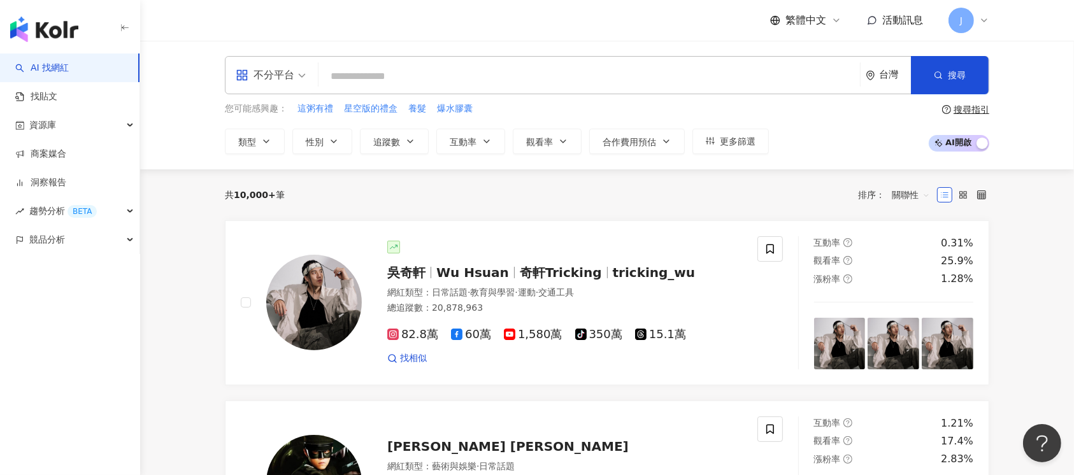
click at [407, 74] on input "search" at bounding box center [589, 76] width 531 height 24
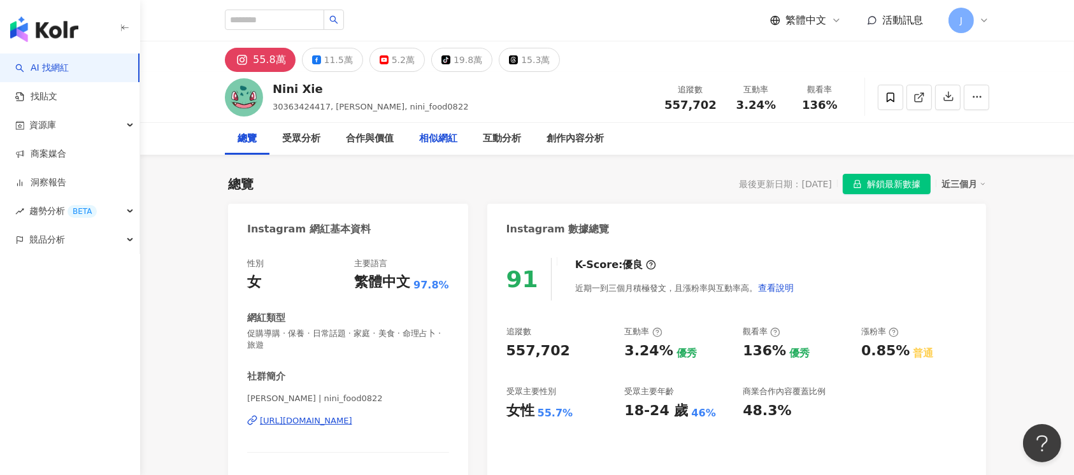
click at [442, 140] on div "相似網紅" at bounding box center [438, 138] width 38 height 15
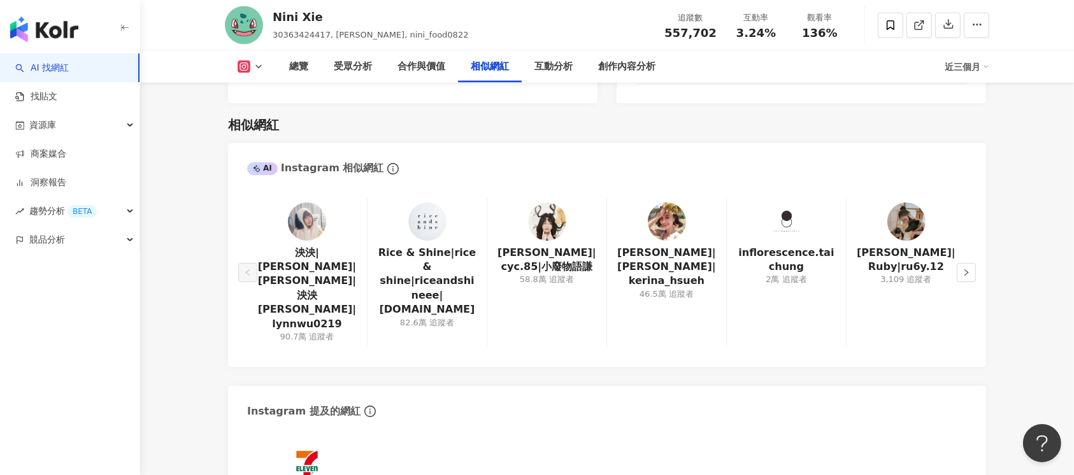
click at [550, 203] on img at bounding box center [547, 222] width 38 height 38
click at [906, 213] on img at bounding box center [907, 222] width 38 height 38
click at [306, 218] on img at bounding box center [307, 222] width 38 height 38
click at [971, 263] on button "button" at bounding box center [966, 272] width 19 height 19
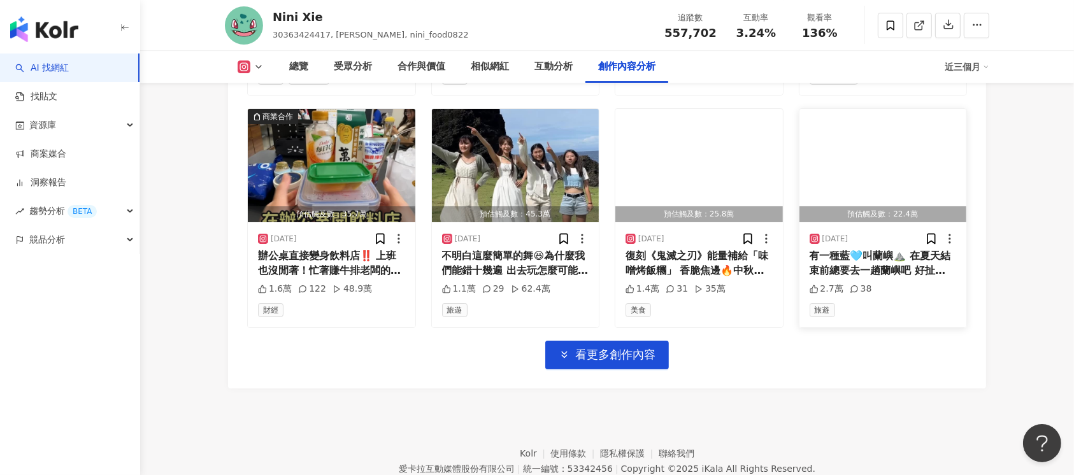
scroll to position [4510, 0]
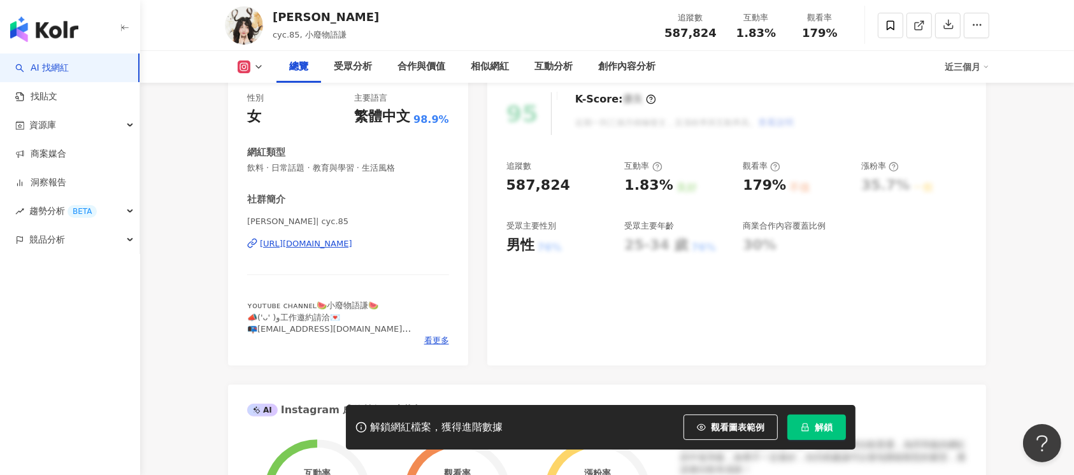
scroll to position [170, 0]
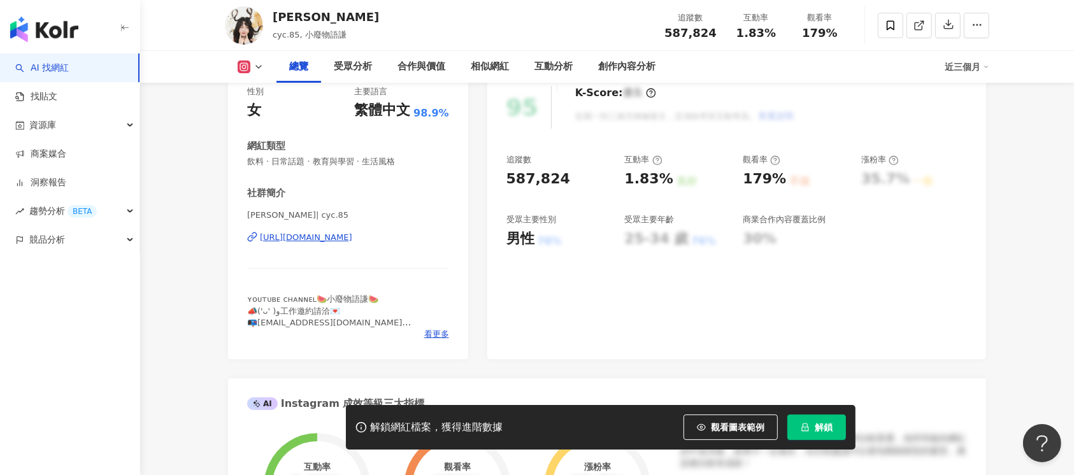
click at [352, 239] on div "https://www.instagram.com/cyc.85/" at bounding box center [306, 237] width 92 height 11
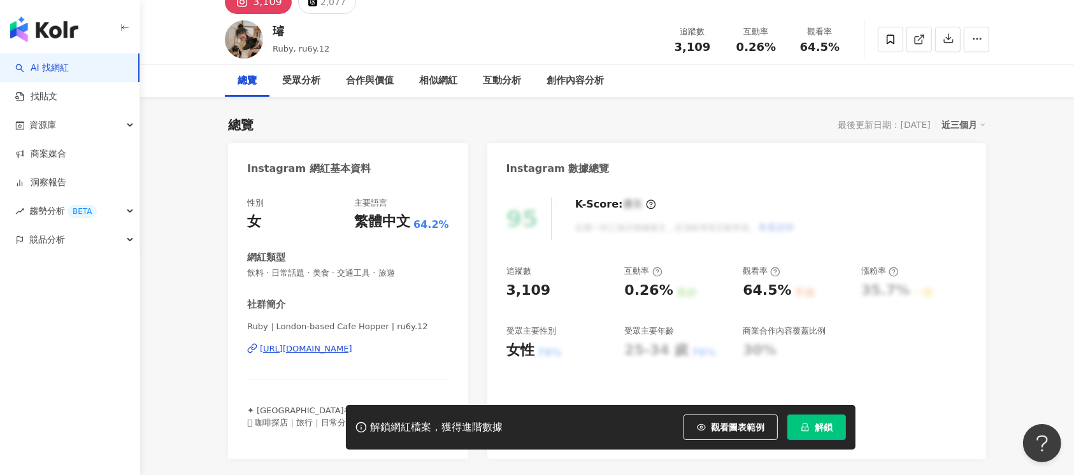
scroll to position [85, 0]
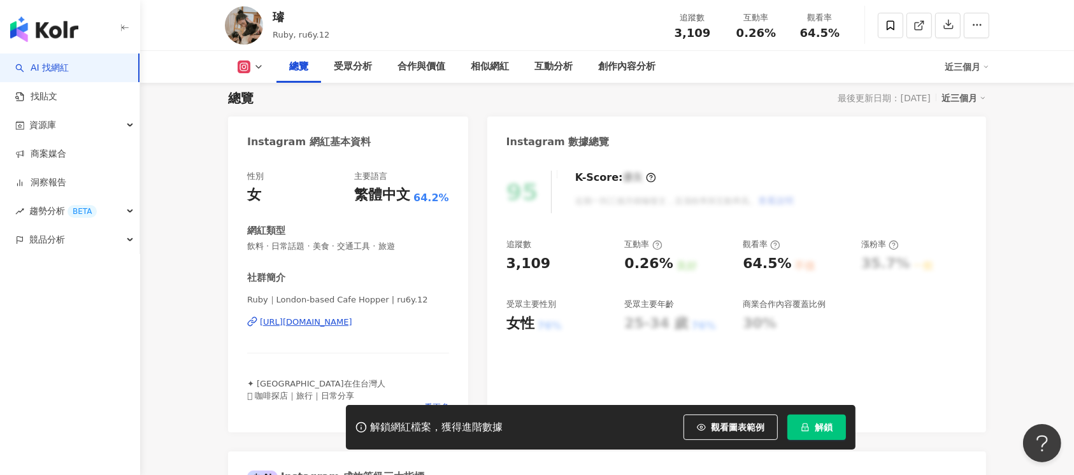
click at [329, 317] on div "[URL][DOMAIN_NAME]" at bounding box center [306, 322] width 92 height 11
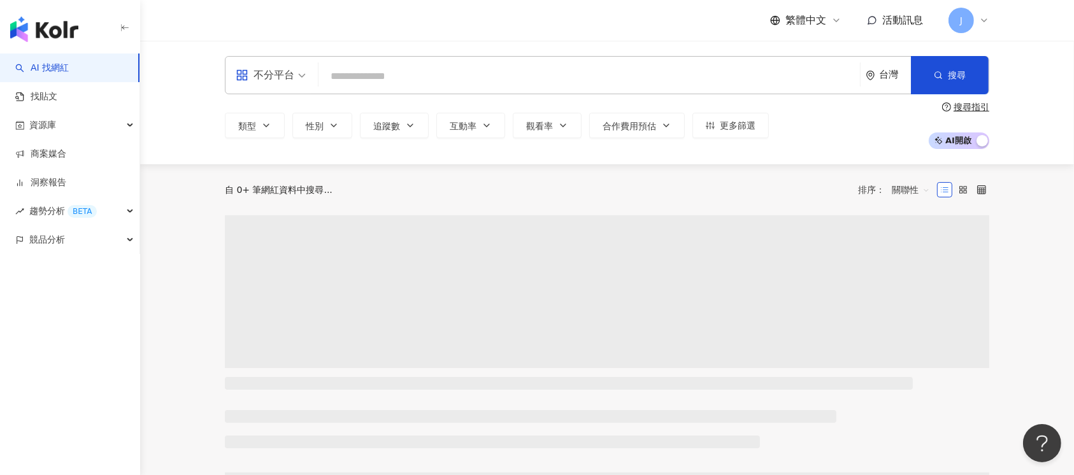
click at [382, 75] on input "search" at bounding box center [589, 76] width 531 height 24
type input "*"
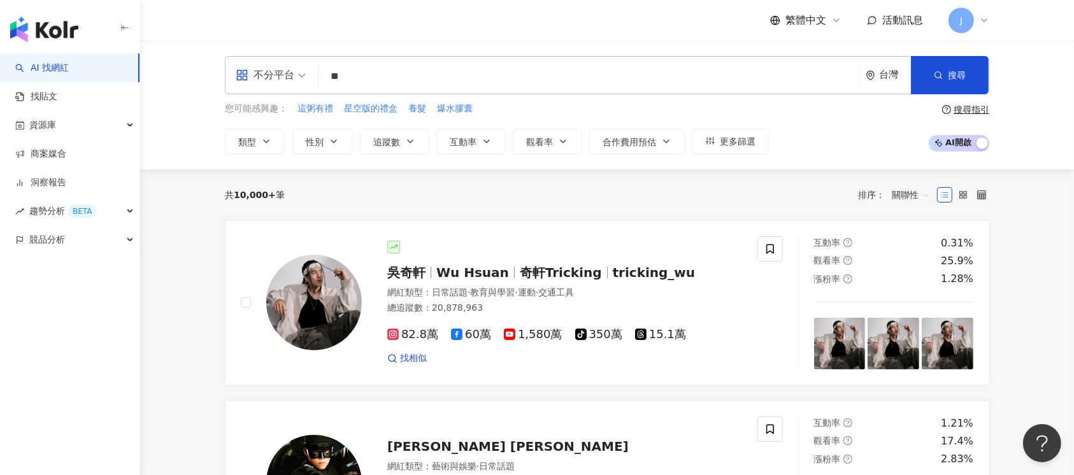
type input "**"
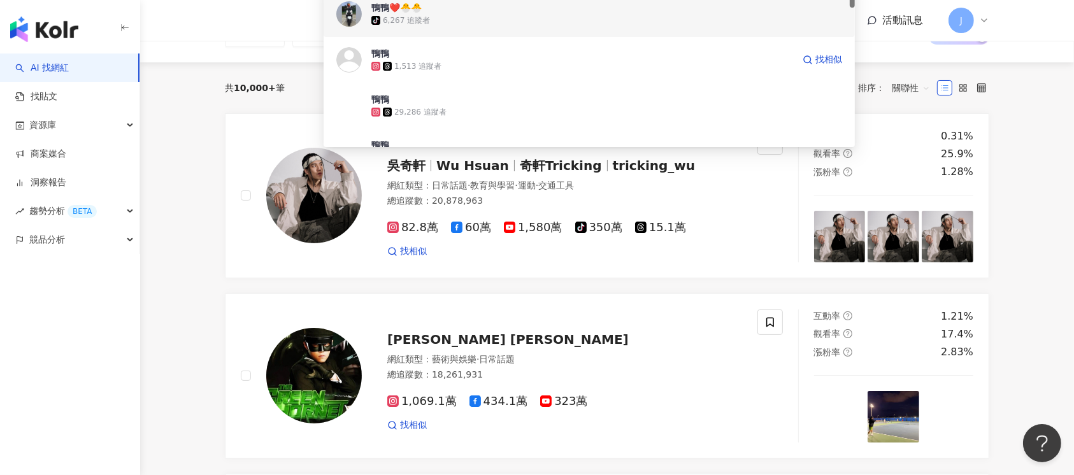
scroll to position [170, 0]
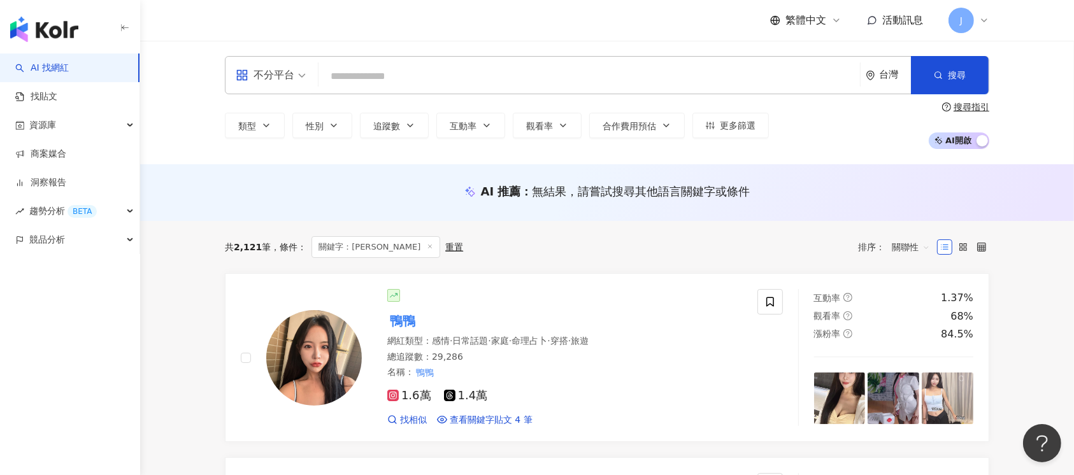
click at [412, 79] on input "search" at bounding box center [589, 76] width 531 height 24
paste input "**********"
type input "**********"
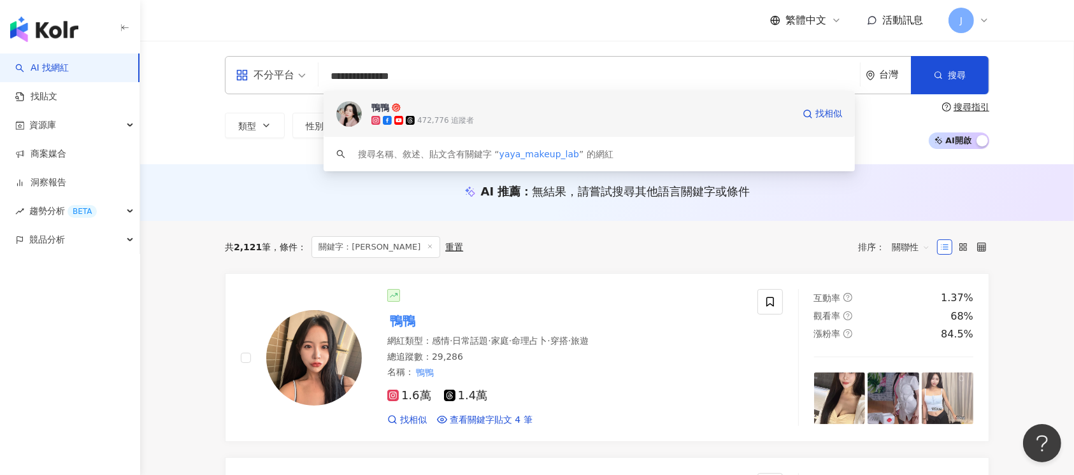
click at [632, 111] on span "鴨鴨" at bounding box center [583, 107] width 422 height 13
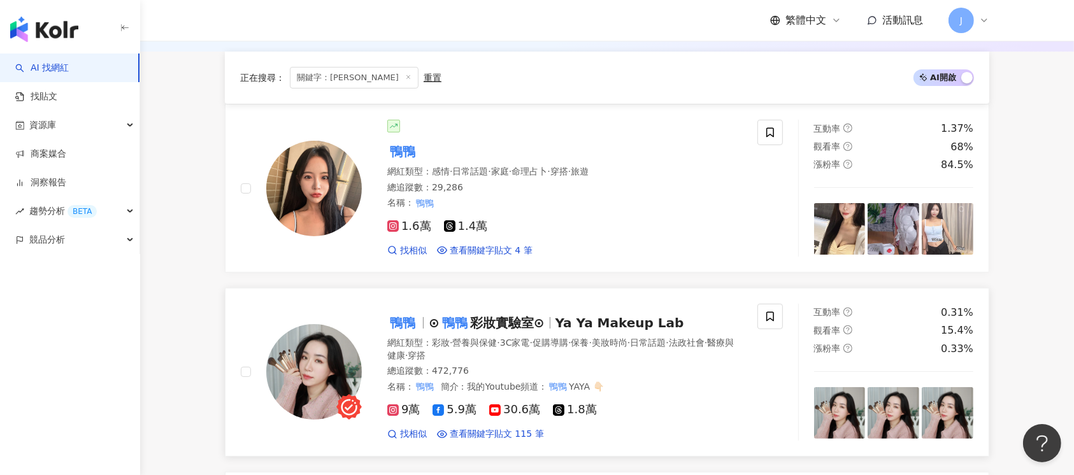
scroll to position [340, 0]
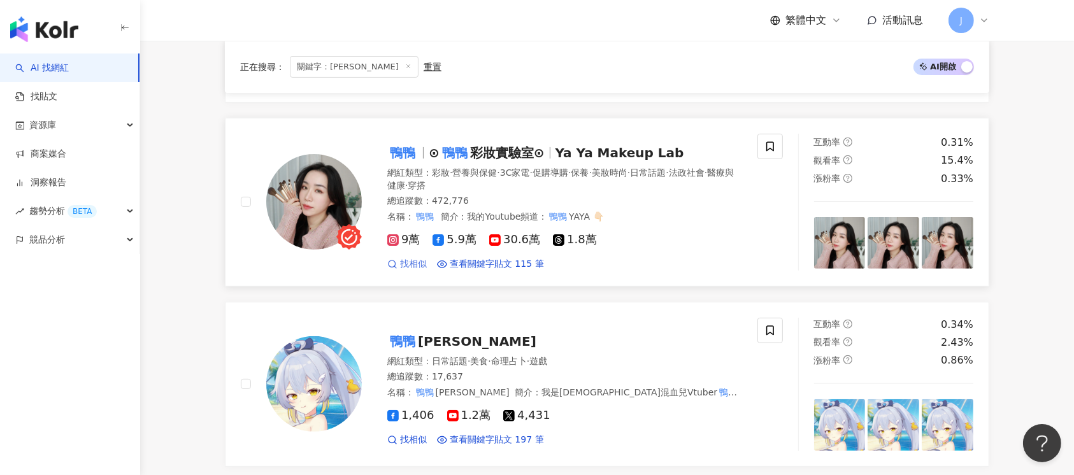
click at [407, 261] on span "找相似" at bounding box center [413, 264] width 27 height 13
click at [707, 223] on div "9萬 5.9萬 30.6萬 1.8萬 找相似 查看關鍵字貼文 115 筆" at bounding box center [564, 246] width 355 height 47
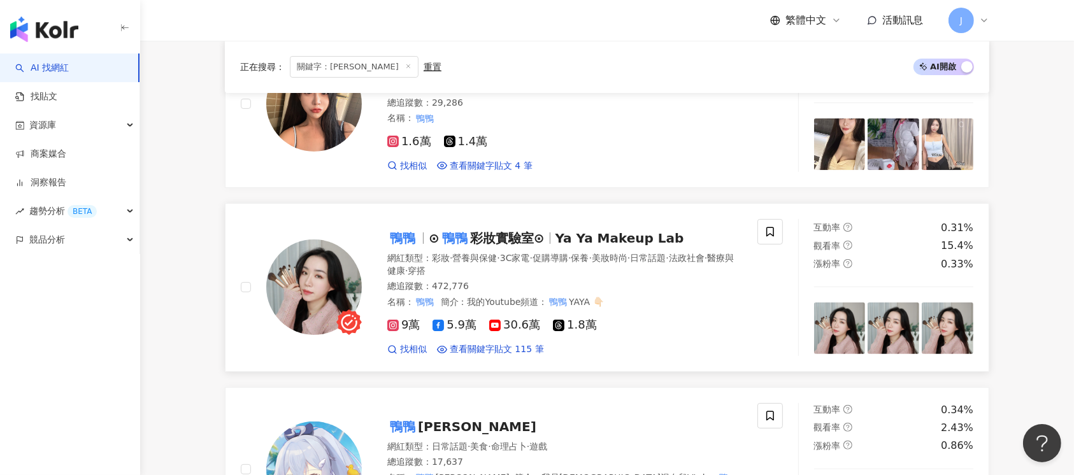
scroll to position [255, 0]
click at [412, 345] on span "找相似" at bounding box center [413, 349] width 27 height 13
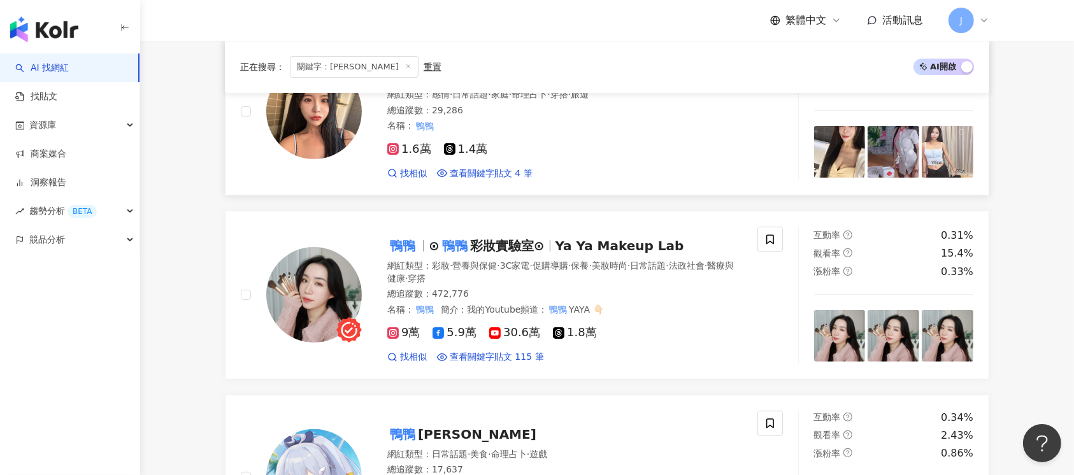
scroll to position [0, 0]
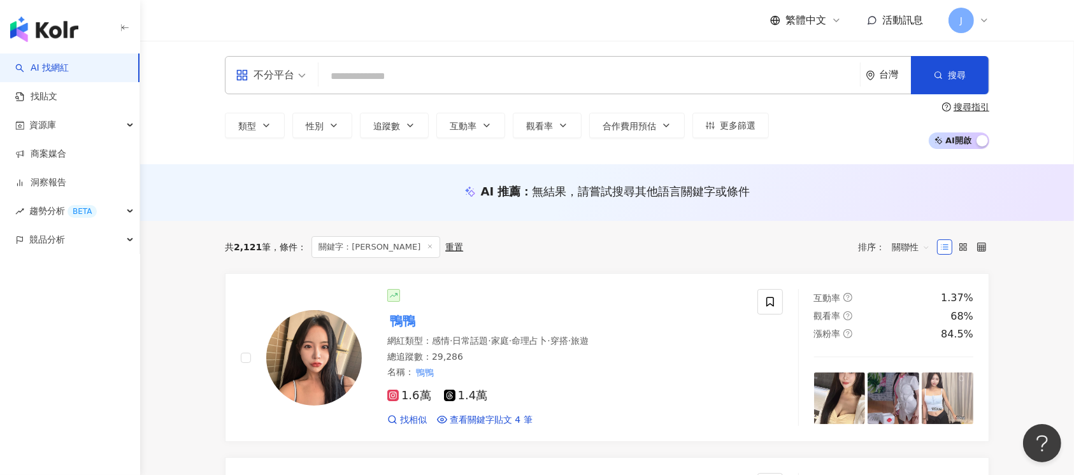
click at [911, 250] on span "關聯性" at bounding box center [911, 247] width 38 height 20
click at [913, 293] on div "追蹤數" at bounding box center [911, 295] width 32 height 14
